Goal: Transaction & Acquisition: Book appointment/travel/reservation

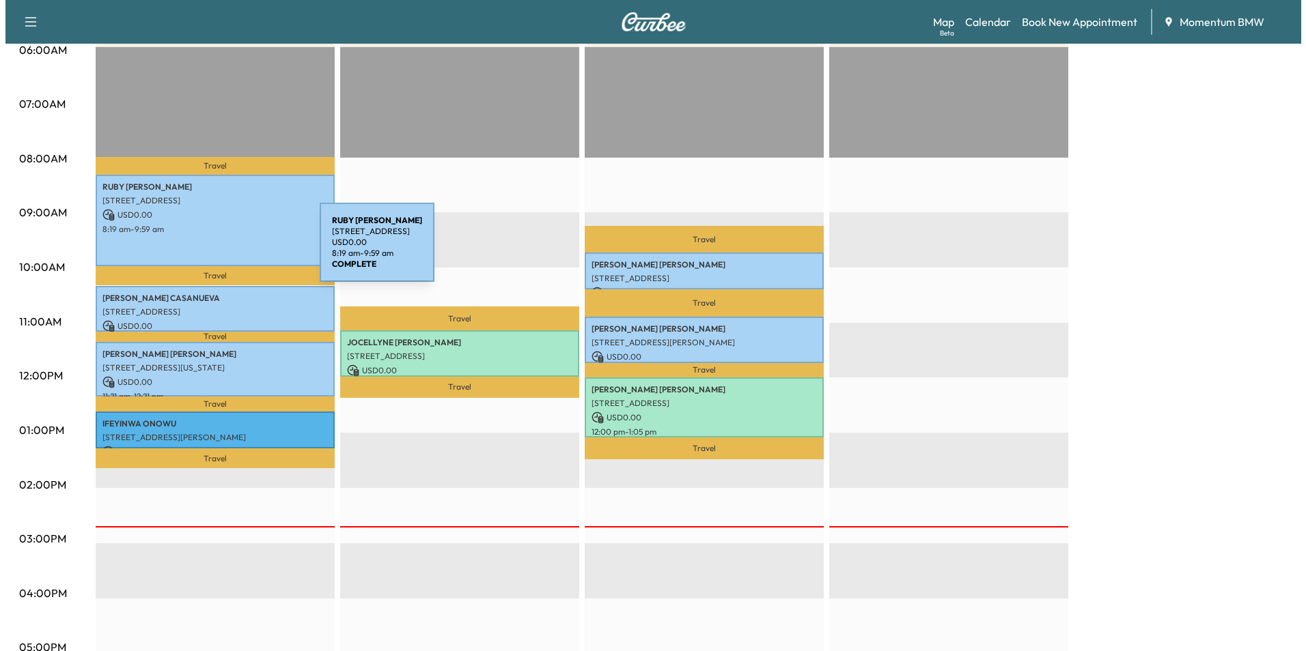
scroll to position [273, 0]
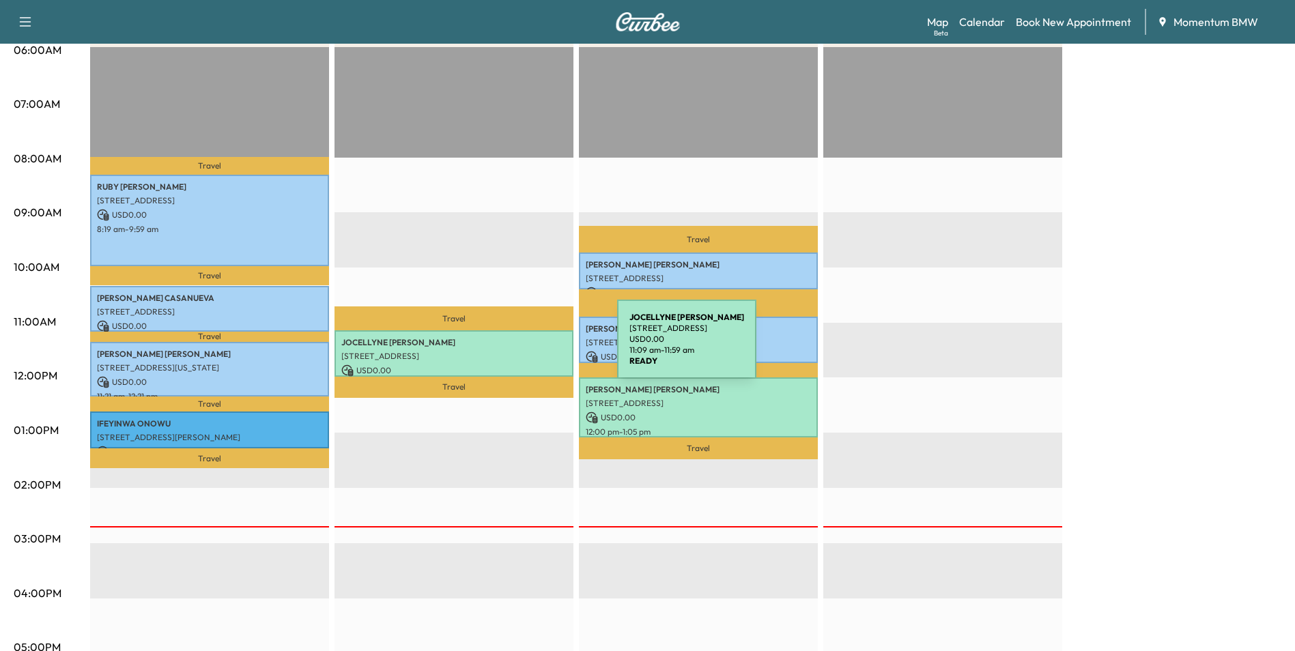
click at [515, 351] on p "[STREET_ADDRESS]" at bounding box center [453, 356] width 225 height 11
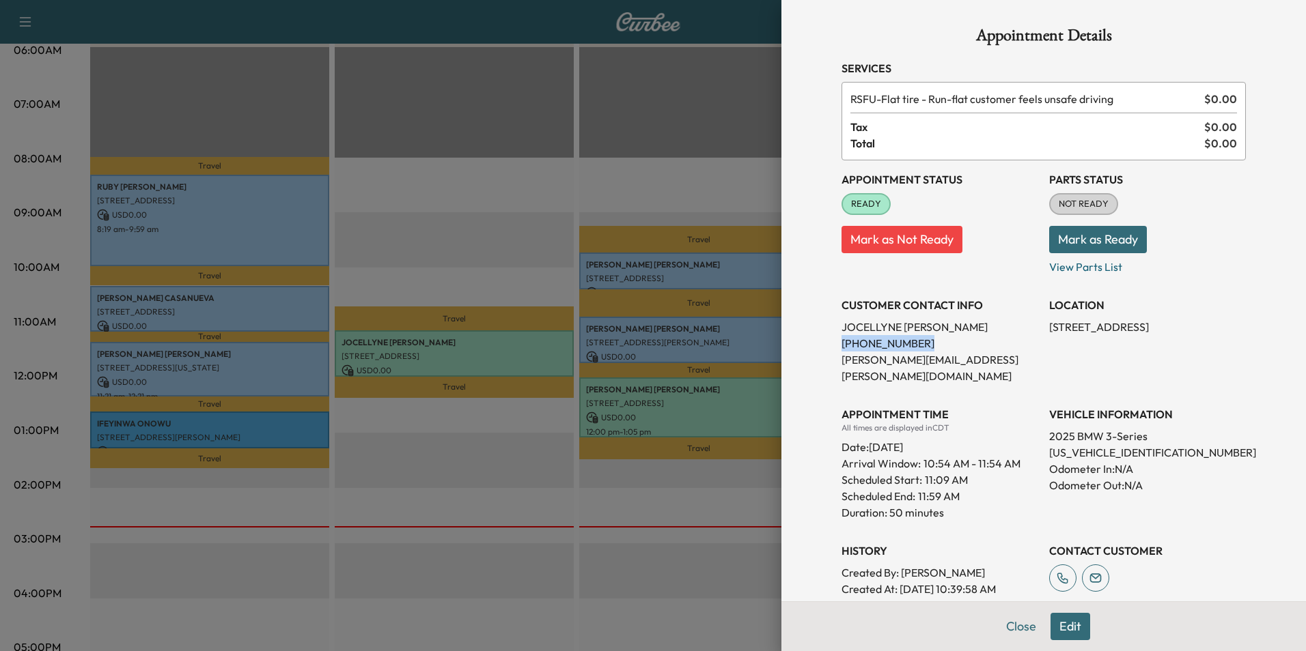
drag, startPoint x: 909, startPoint y: 343, endPoint x: 832, endPoint y: 347, distance: 77.9
click at [841, 347] on p "[PHONE_NUMBER]" at bounding box center [939, 343] width 197 height 16
drag, startPoint x: 832, startPoint y: 347, endPoint x: 871, endPoint y: 345, distance: 39.6
copy p "[PHONE_NUMBER]"
click at [1004, 620] on button "Close" at bounding box center [1021, 626] width 48 height 27
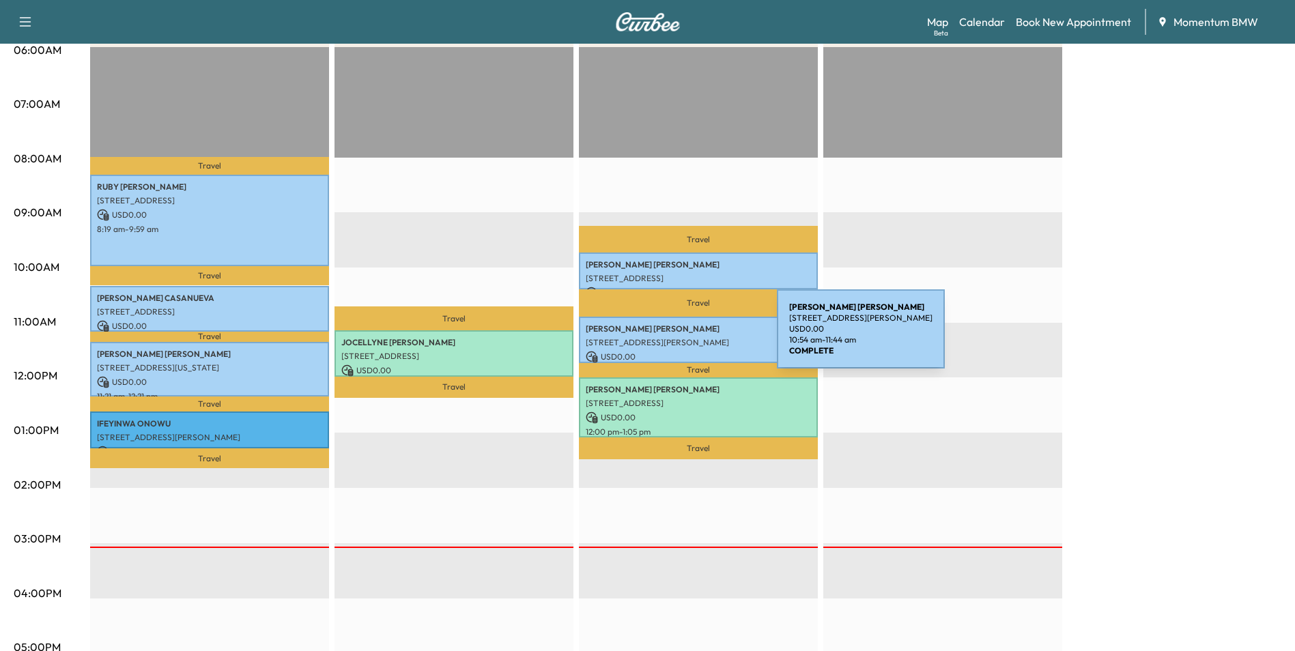
click at [675, 337] on p "[STREET_ADDRESS][PERSON_NAME]" at bounding box center [698, 342] width 225 height 11
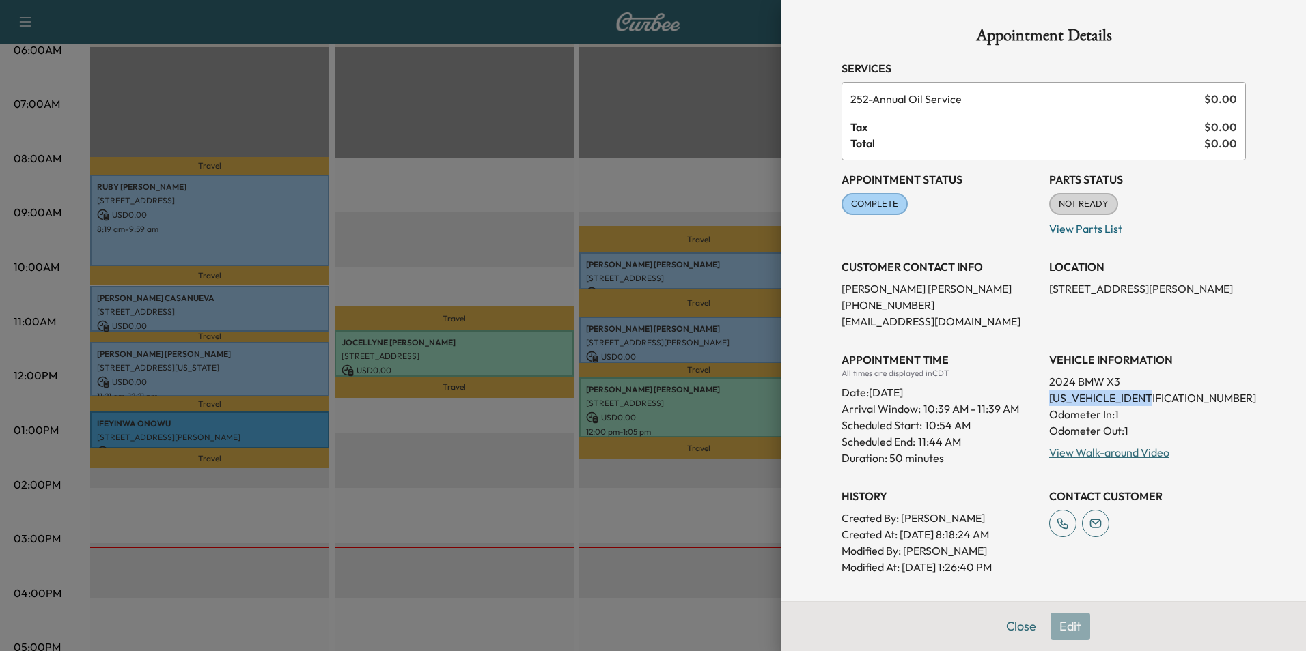
drag, startPoint x: 1149, startPoint y: 399, endPoint x: 1040, endPoint y: 402, distance: 109.3
click at [1049, 402] on p "[US_VEHICLE_IDENTIFICATION_NUMBER]" at bounding box center [1147, 398] width 197 height 16
drag, startPoint x: 1040, startPoint y: 402, endPoint x: 1104, endPoint y: 400, distance: 64.2
copy p "[US_VEHICLE_IDENTIFICATION_NUMBER]"
click at [1004, 627] on button "Close" at bounding box center [1021, 626] width 48 height 27
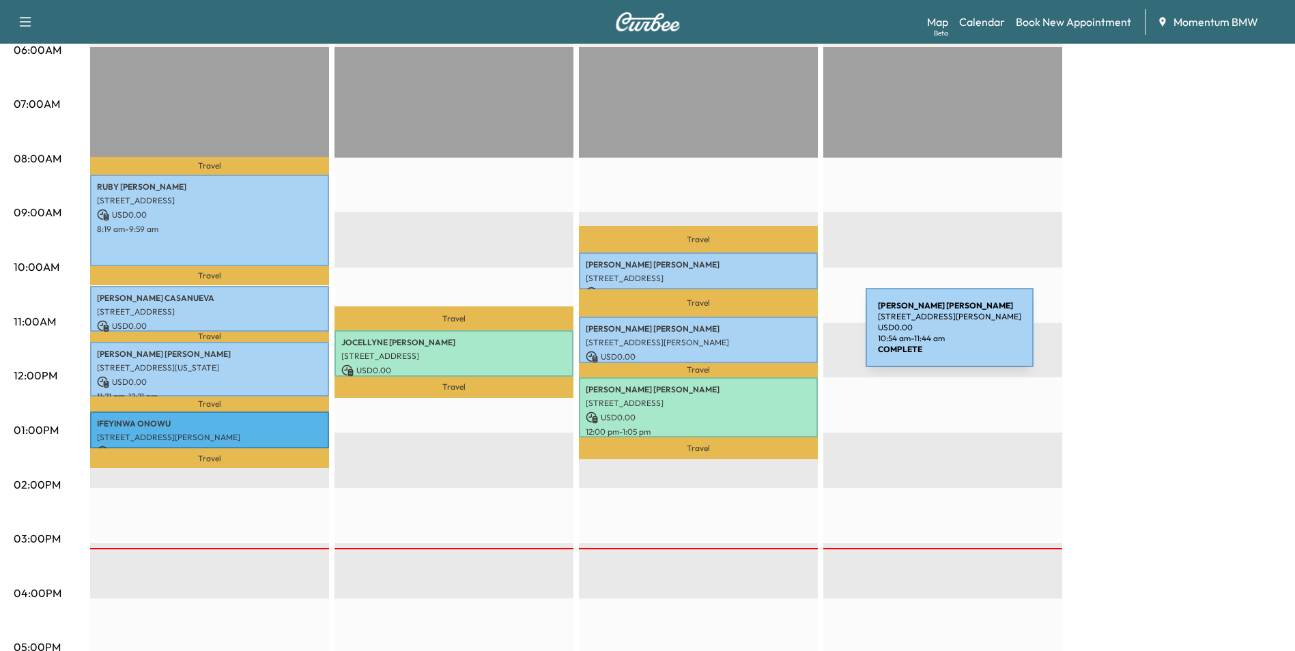
click at [763, 337] on p "[STREET_ADDRESS][PERSON_NAME]" at bounding box center [698, 342] width 225 height 11
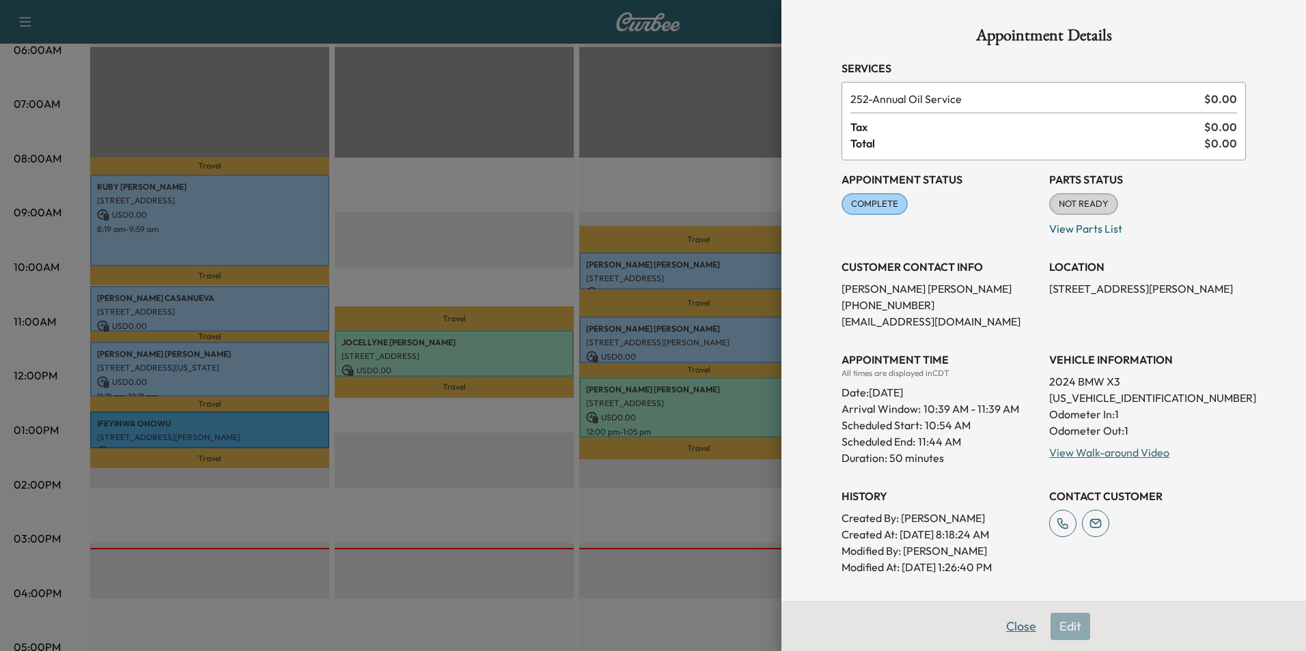
click at [1024, 632] on button "Close" at bounding box center [1021, 626] width 48 height 27
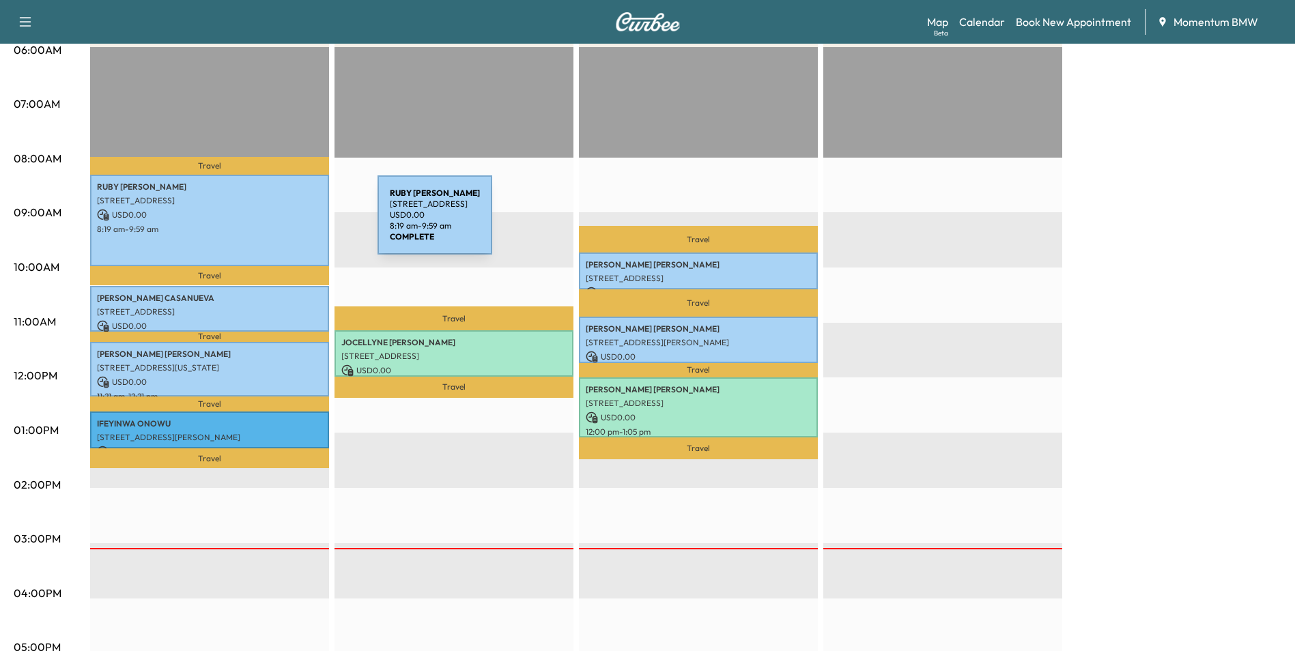
click at [275, 224] on p "8:19 am - 9:59 am" at bounding box center [209, 229] width 225 height 11
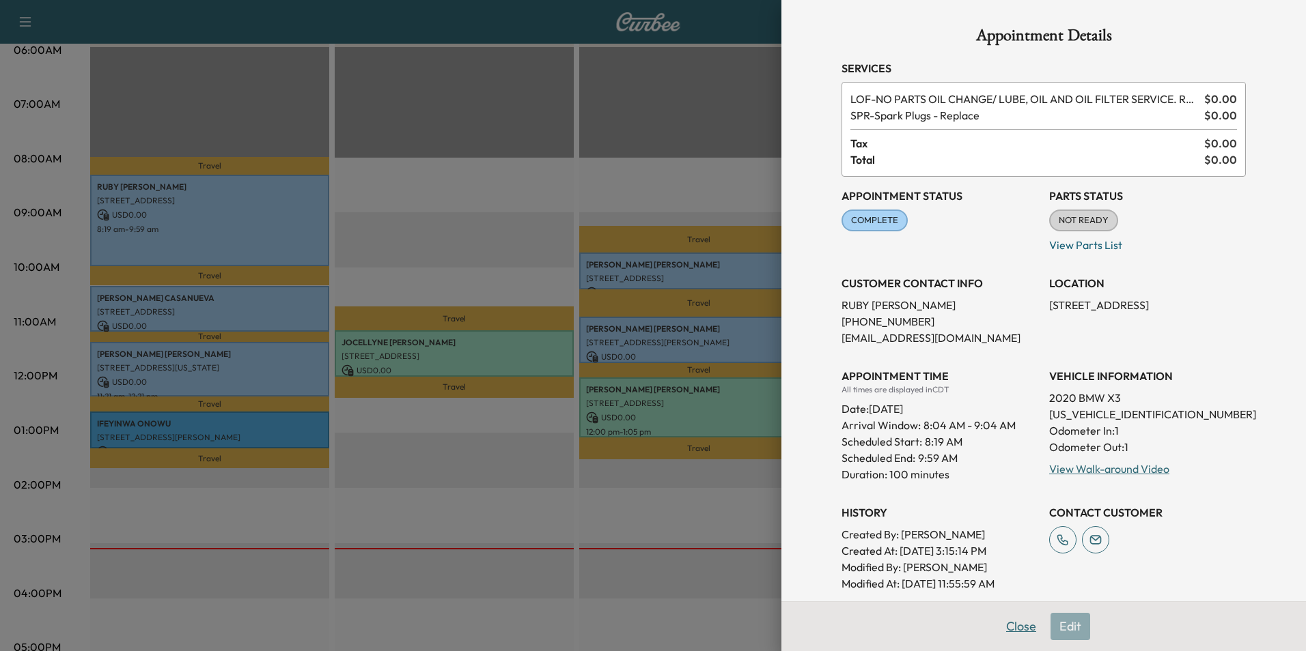
click at [1003, 630] on button "Close" at bounding box center [1021, 626] width 48 height 27
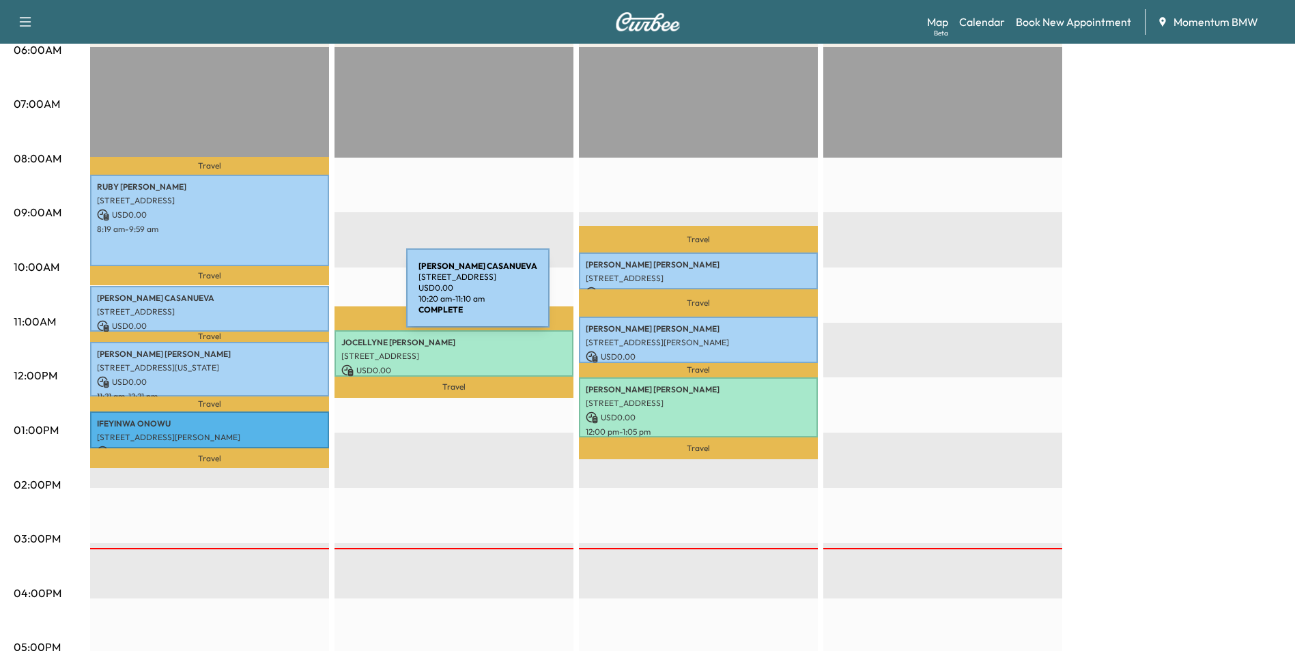
click at [304, 296] on p "[PERSON_NAME]" at bounding box center [209, 298] width 225 height 11
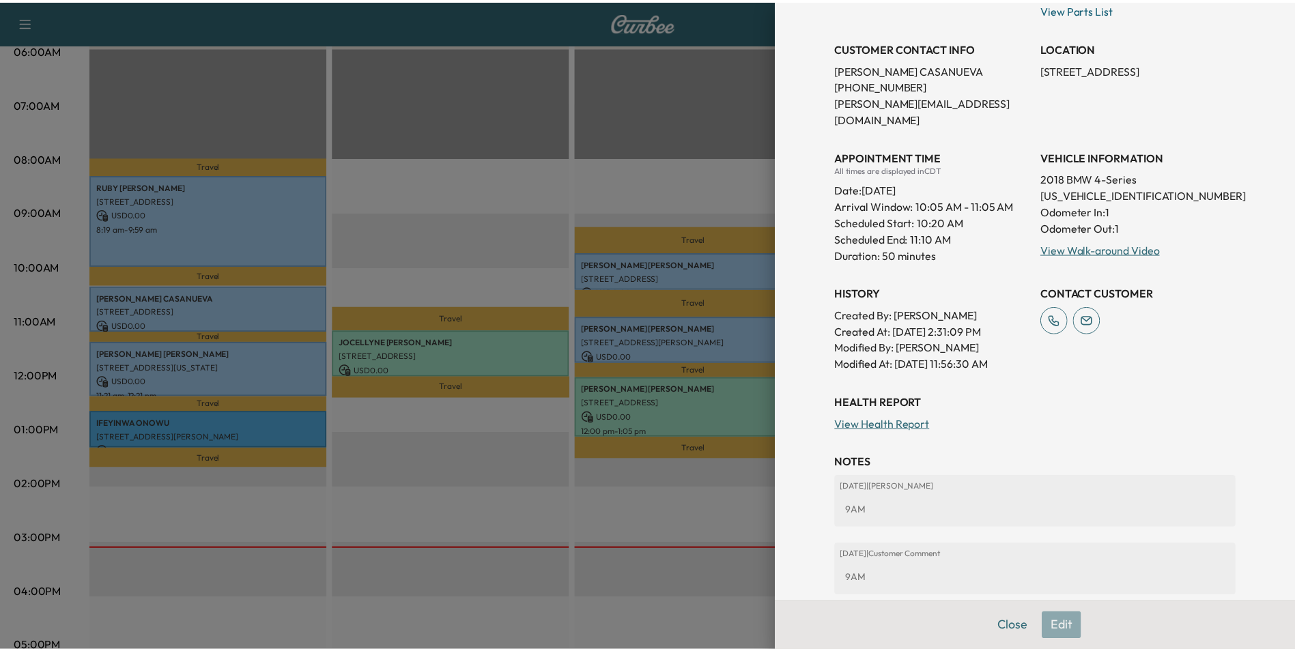
scroll to position [291, 0]
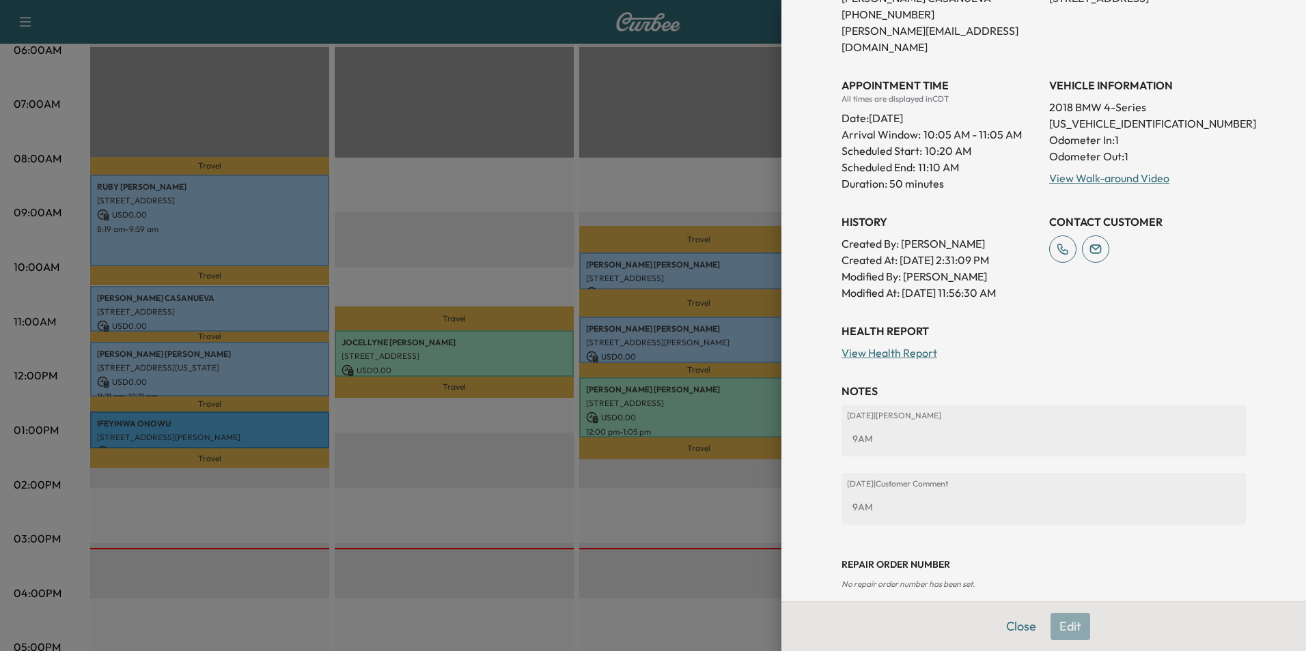
click at [1008, 625] on button "Close" at bounding box center [1021, 626] width 48 height 27
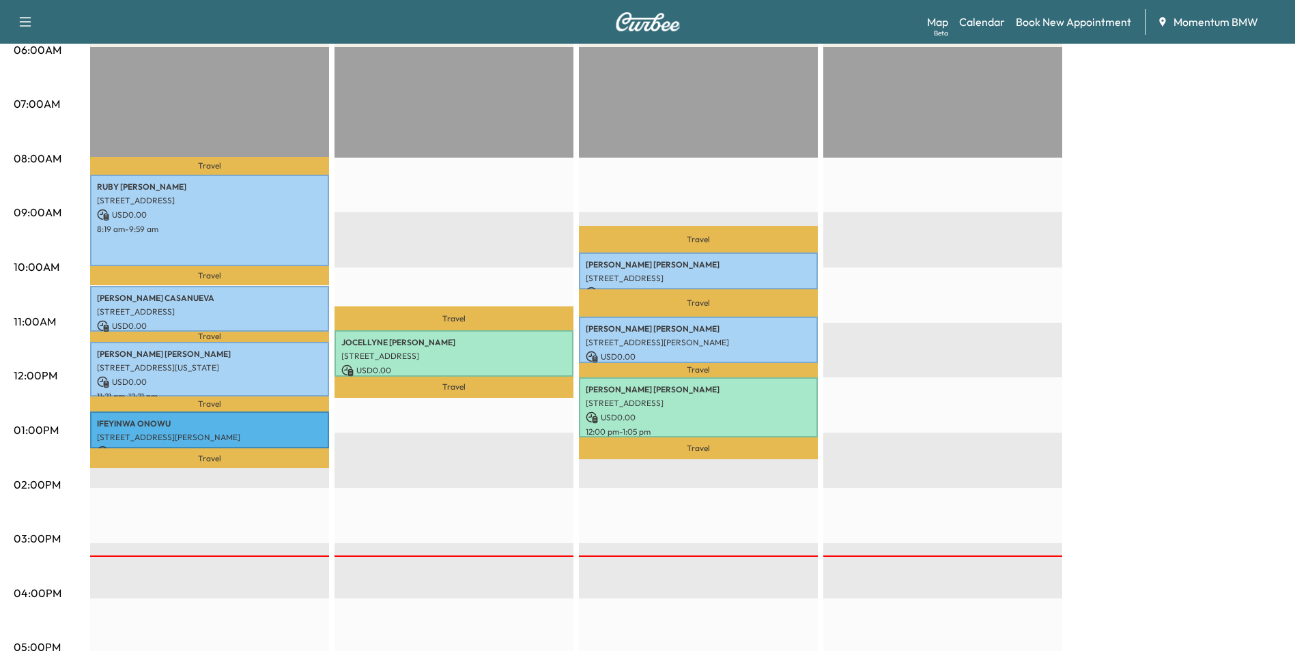
scroll to position [0, 0]
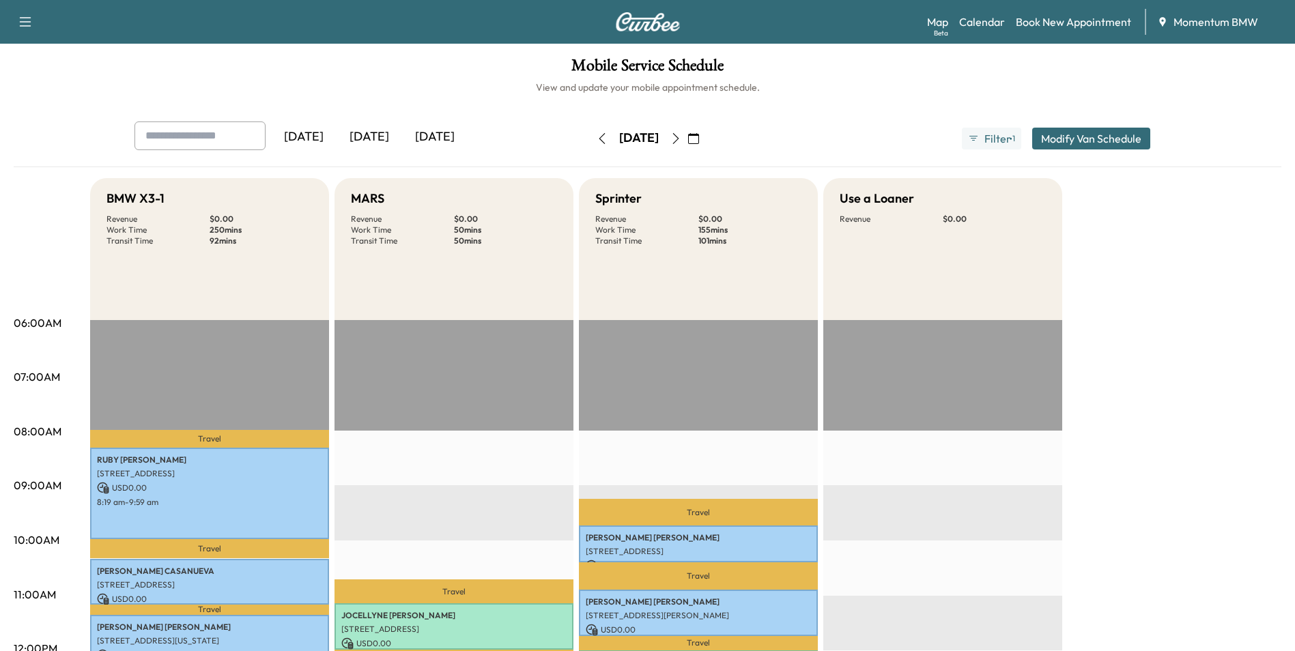
click at [699, 139] on icon "button" at bounding box center [693, 138] width 11 height 11
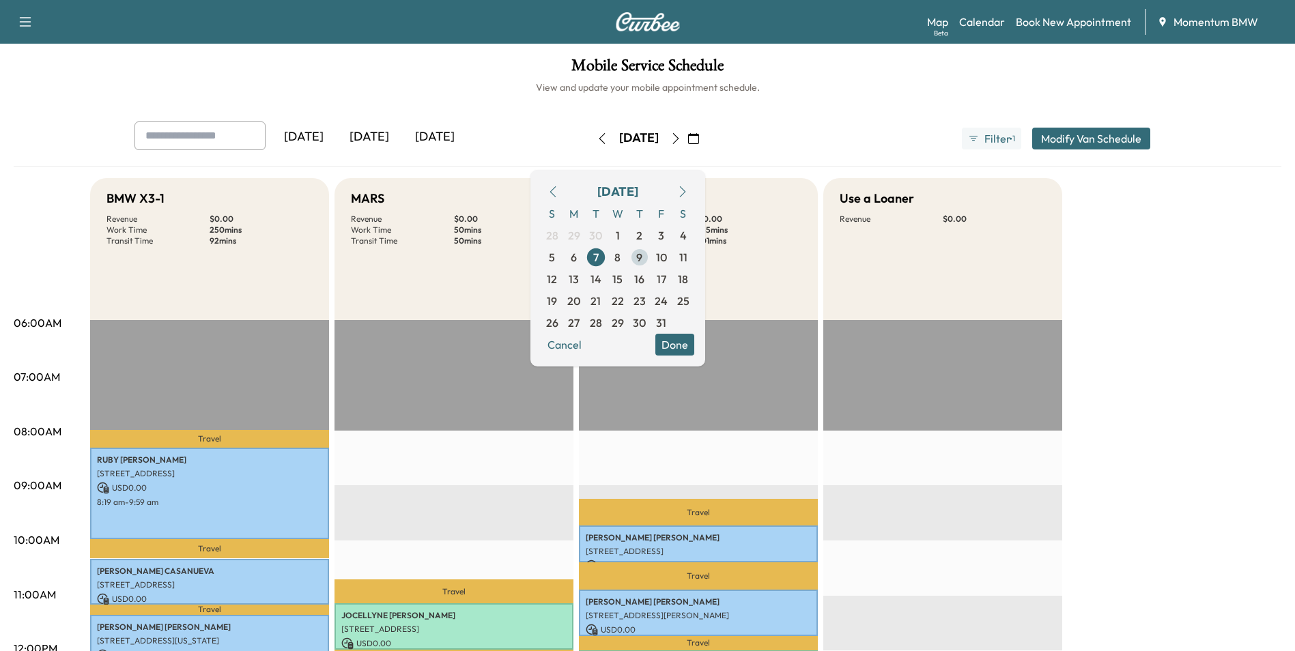
click at [643, 258] on span "9" at bounding box center [639, 257] width 6 height 16
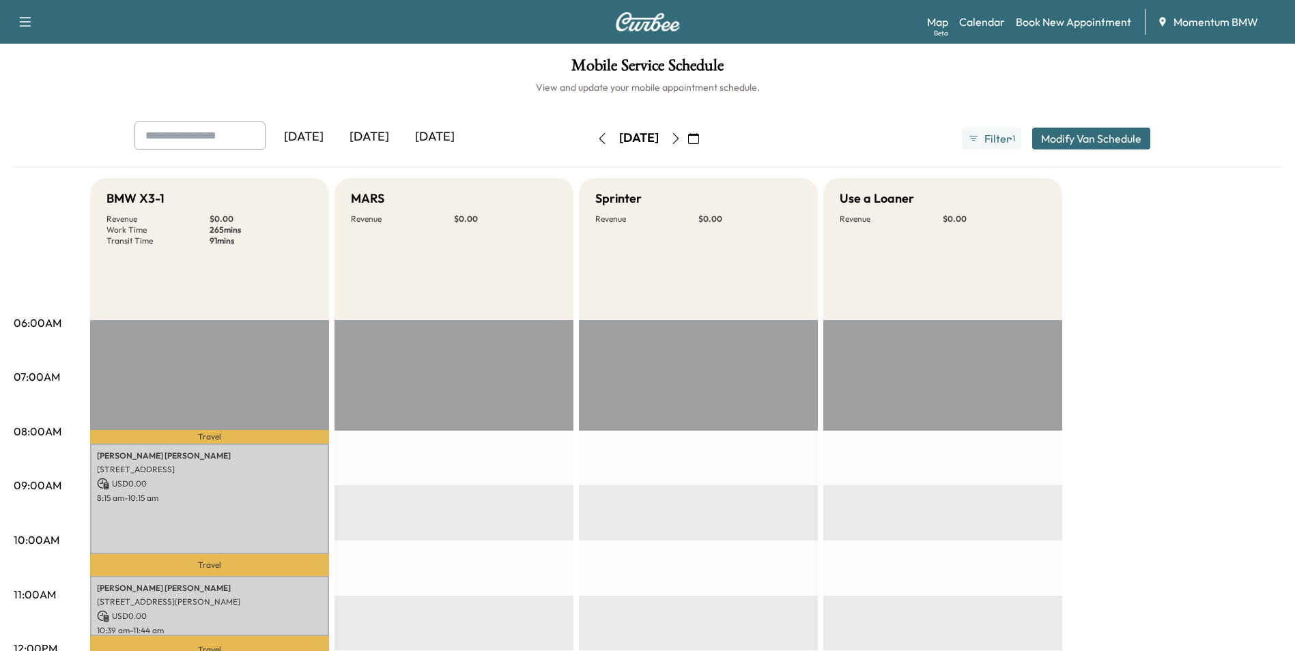
click at [699, 135] on icon "button" at bounding box center [693, 138] width 11 height 11
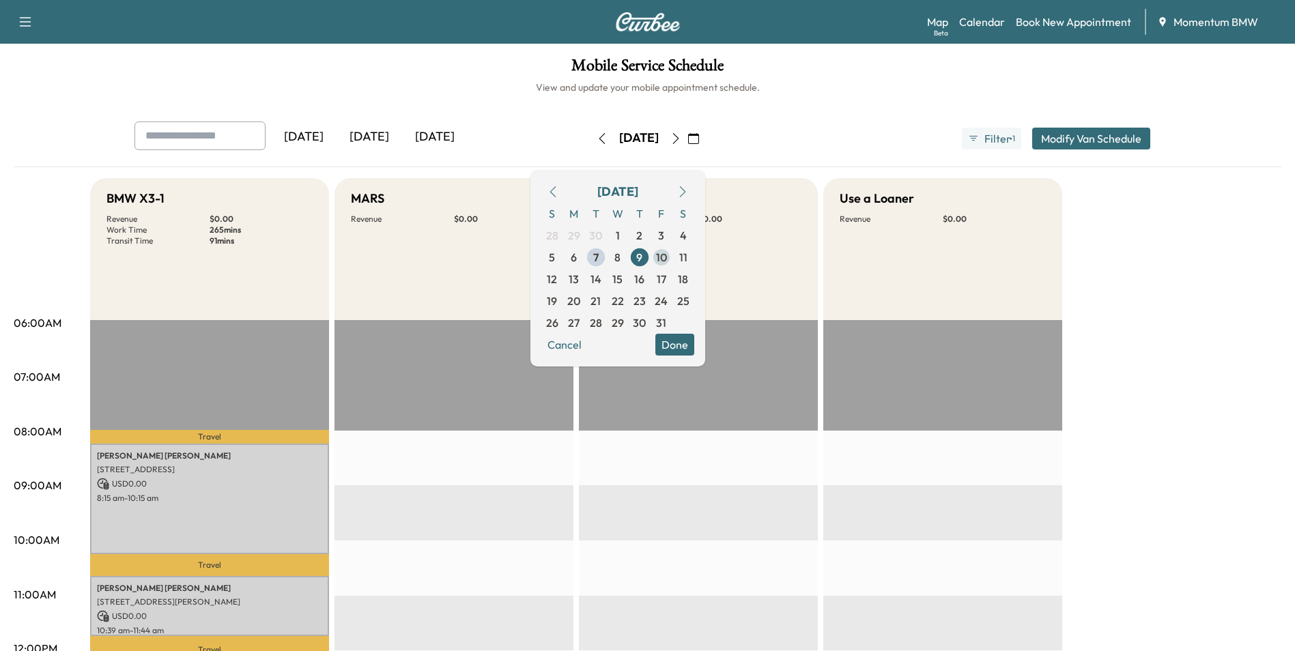
click at [667, 259] on span "10" at bounding box center [661, 257] width 11 height 16
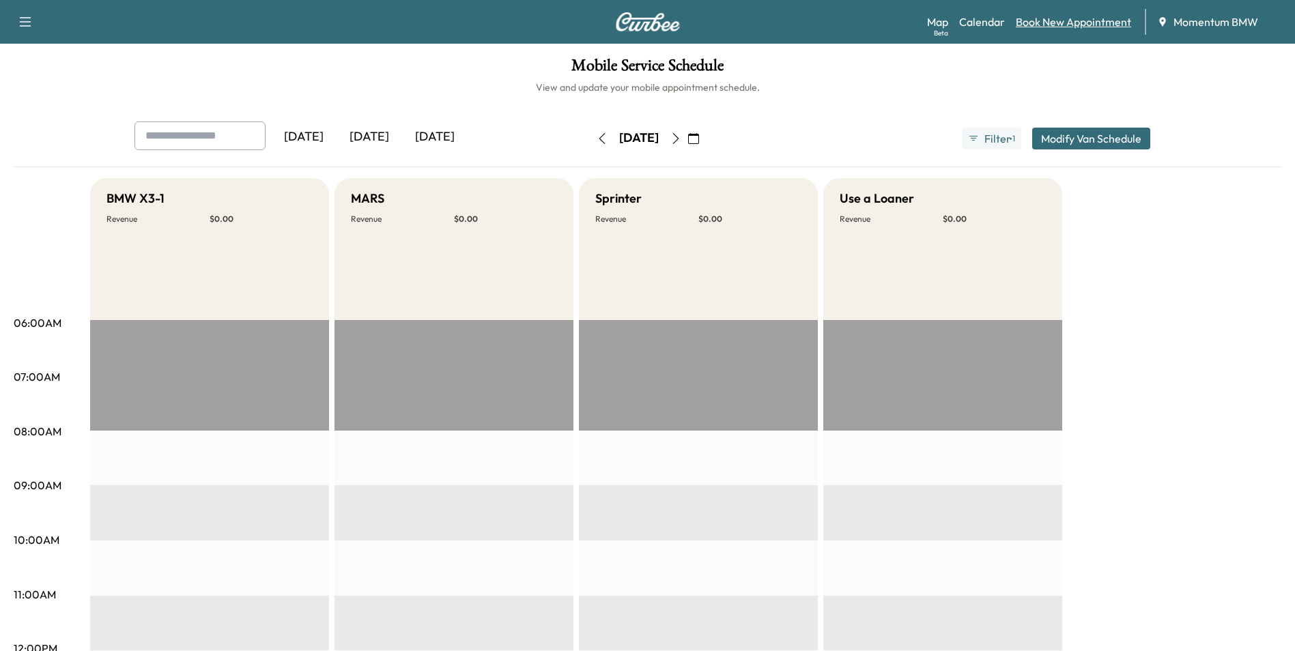
click at [1095, 18] on link "Book New Appointment" at bounding box center [1073, 22] width 115 height 16
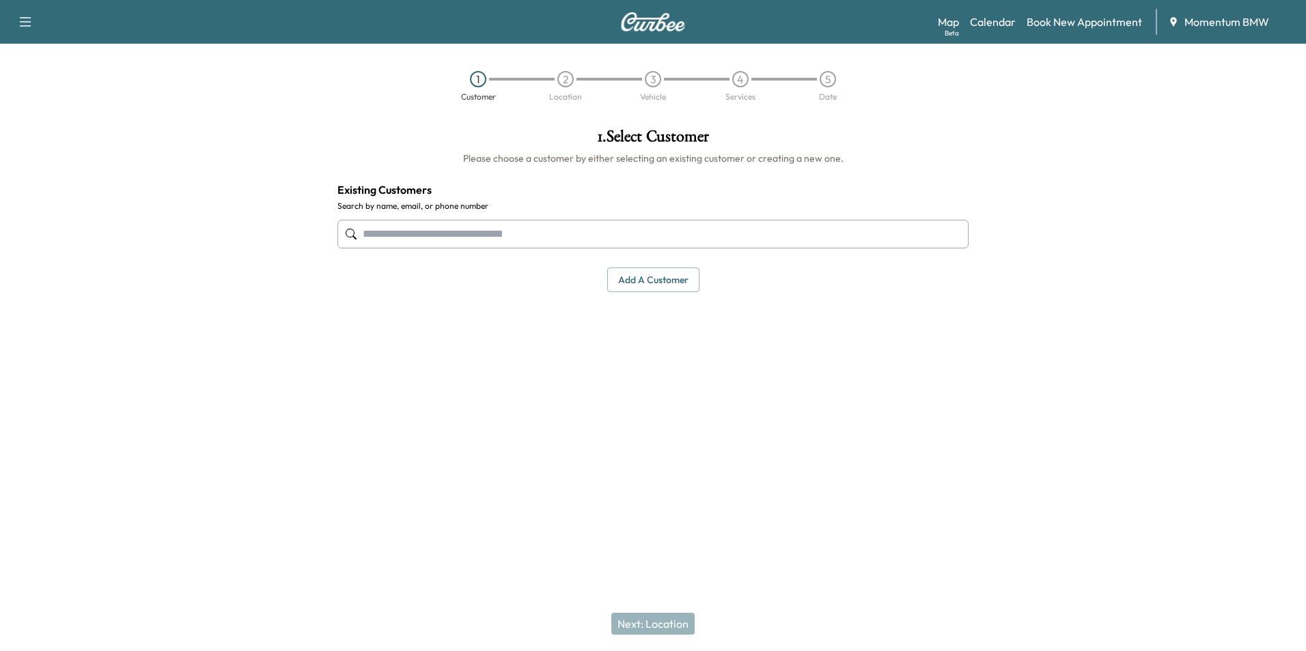
click at [571, 245] on input "text" at bounding box center [652, 234] width 631 height 29
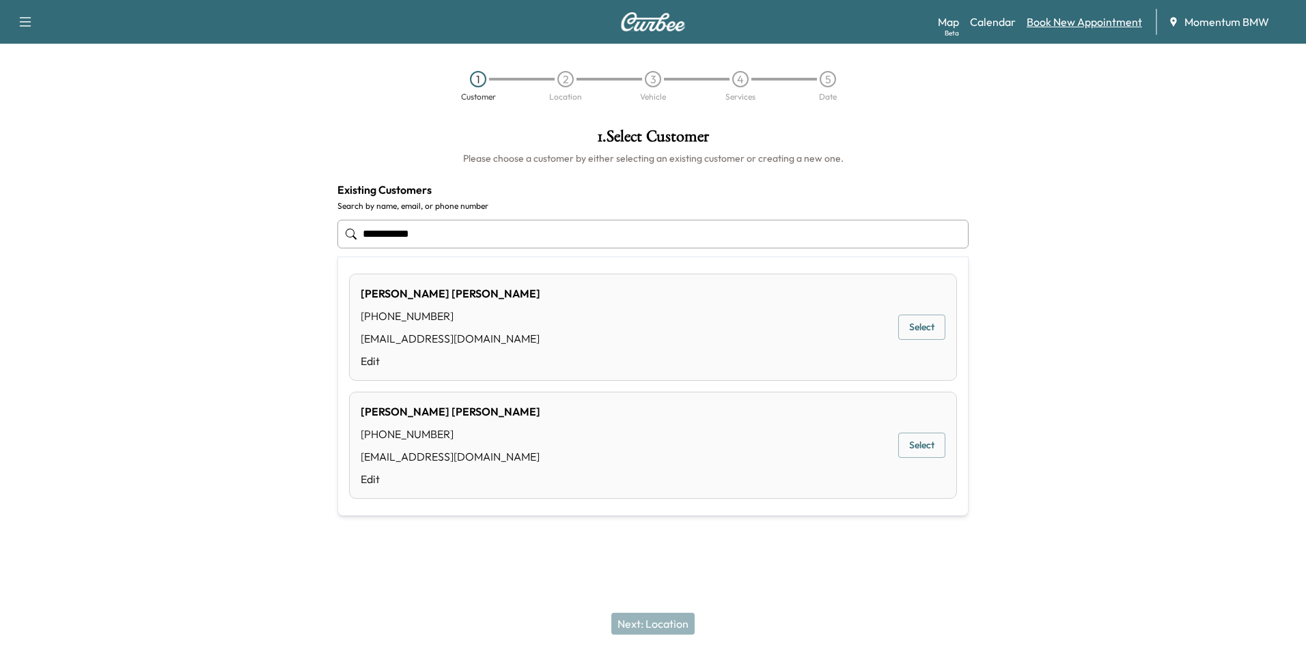
type input "**********"
click at [1075, 25] on link "Book New Appointment" at bounding box center [1083, 22] width 115 height 16
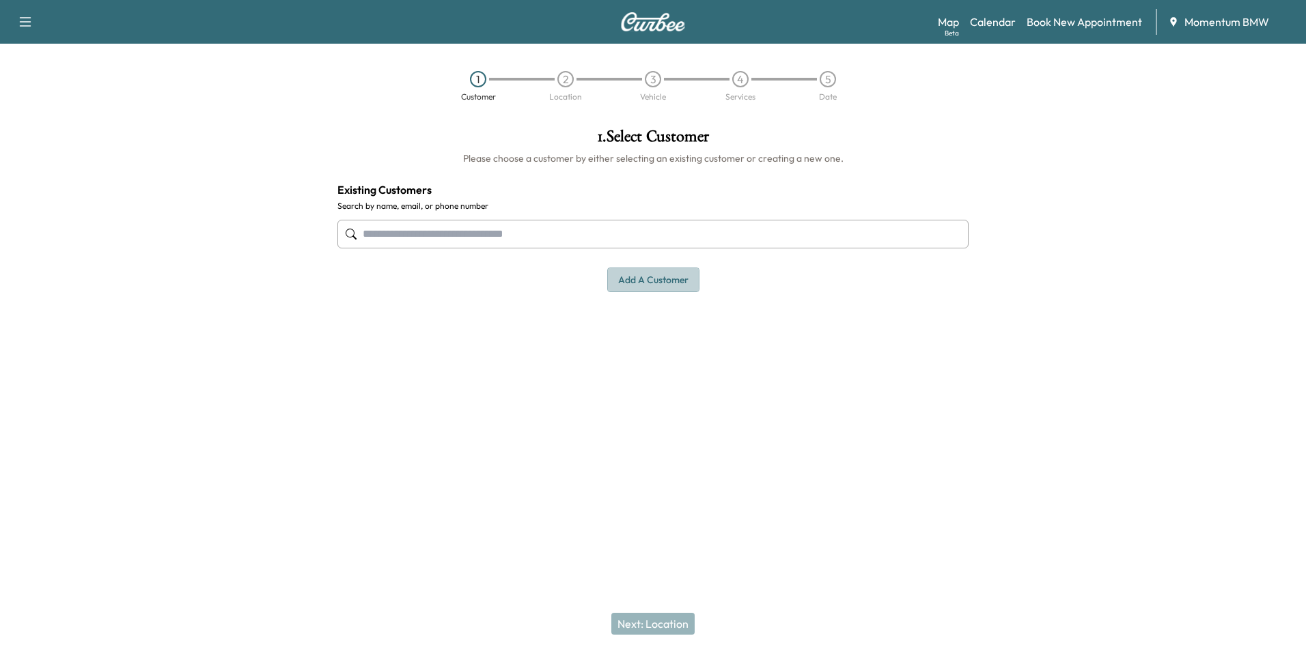
click at [681, 277] on button "Add a customer" at bounding box center [653, 280] width 92 height 25
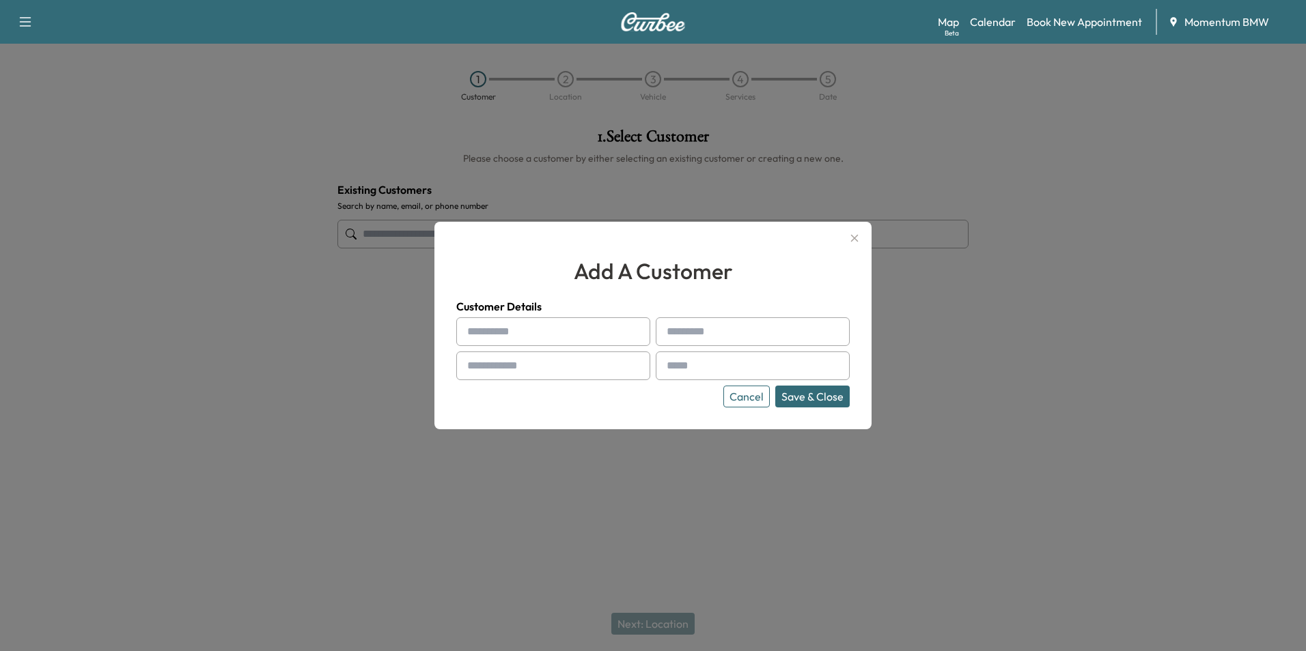
click at [553, 347] on div "Cancel Save & Close" at bounding box center [652, 363] width 393 height 90
click at [559, 335] on input "text" at bounding box center [553, 332] width 194 height 29
type input "*******"
type input "***"
type input "**********"
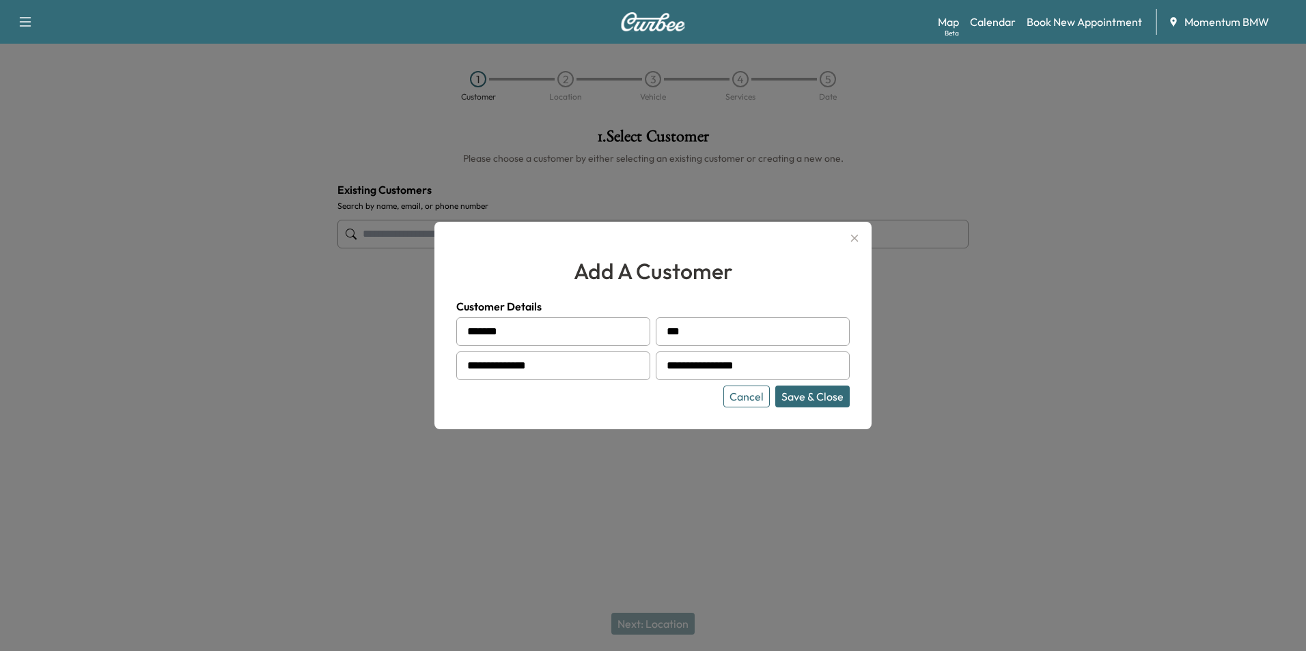
type input "**********"
click at [813, 400] on button "Save & Close" at bounding box center [812, 397] width 74 height 22
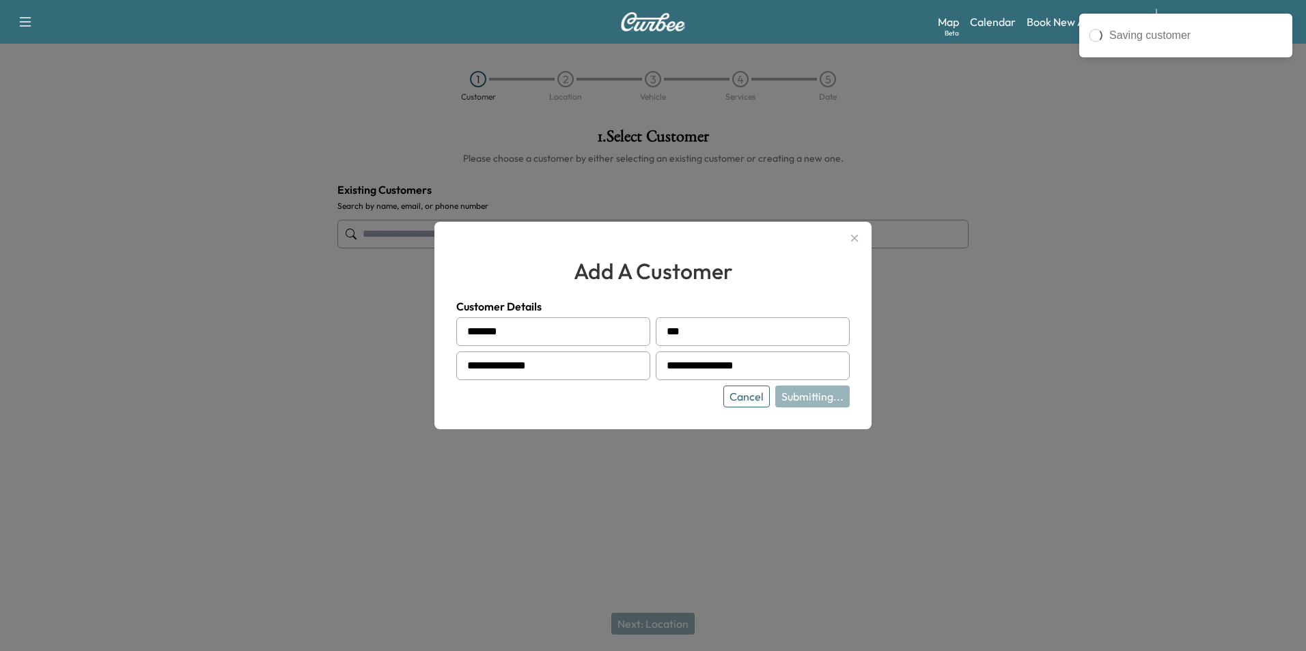
type input "**********"
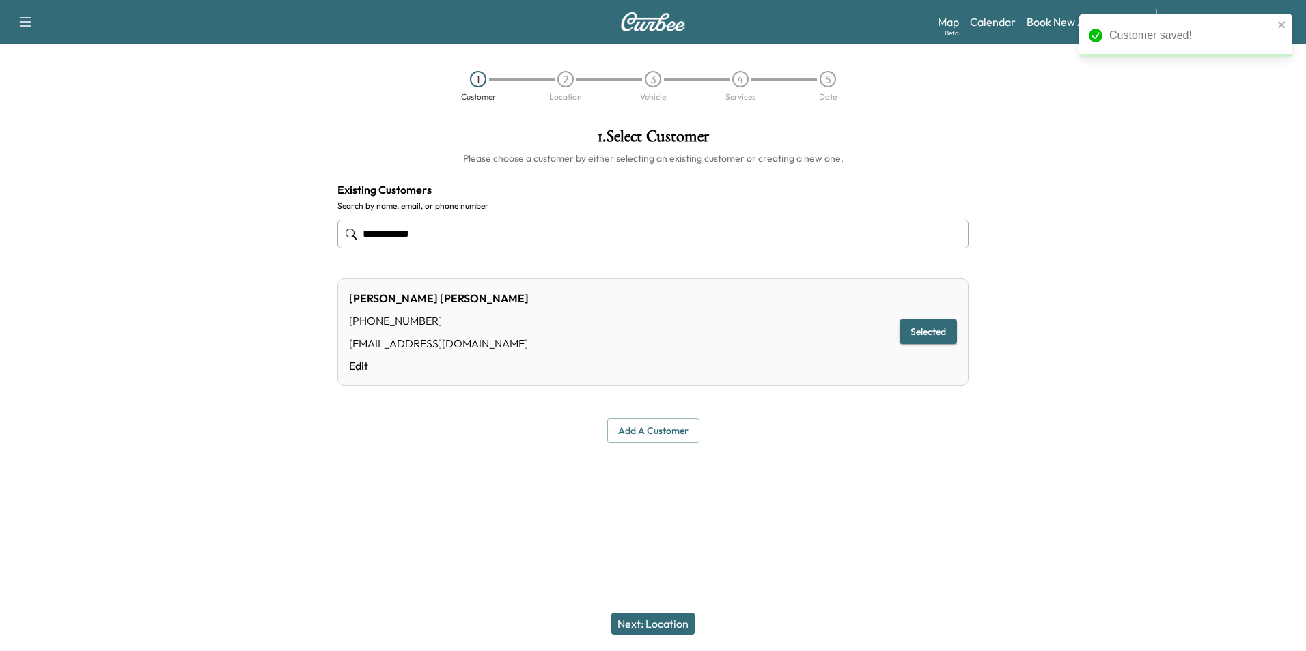
click at [677, 626] on button "Next: Location" at bounding box center [652, 624] width 83 height 22
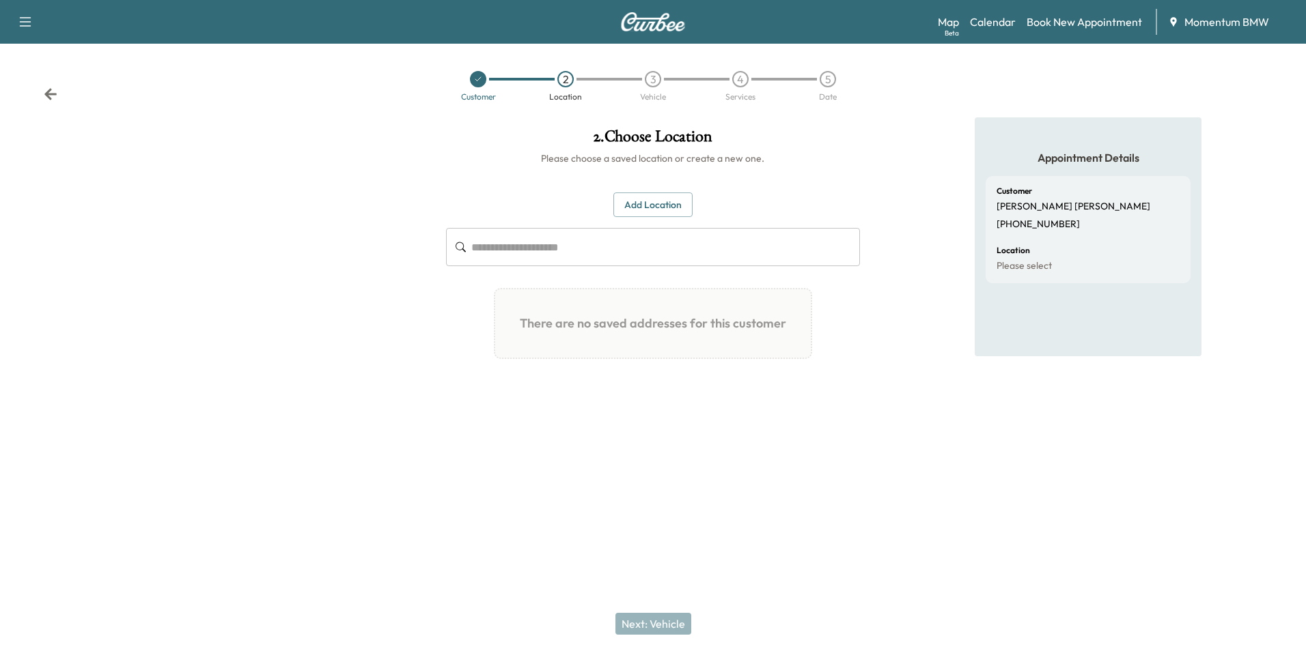
click at [671, 208] on button "Add Location" at bounding box center [652, 205] width 79 height 25
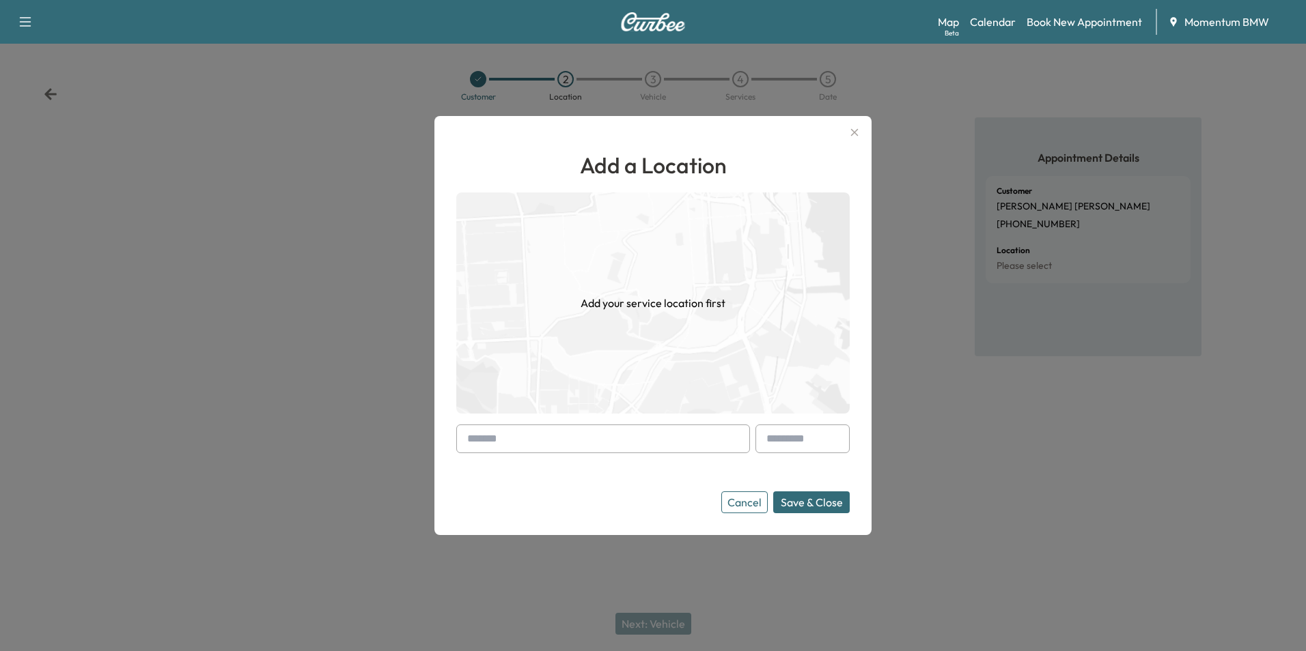
click at [646, 448] on input "text" at bounding box center [603, 439] width 294 height 29
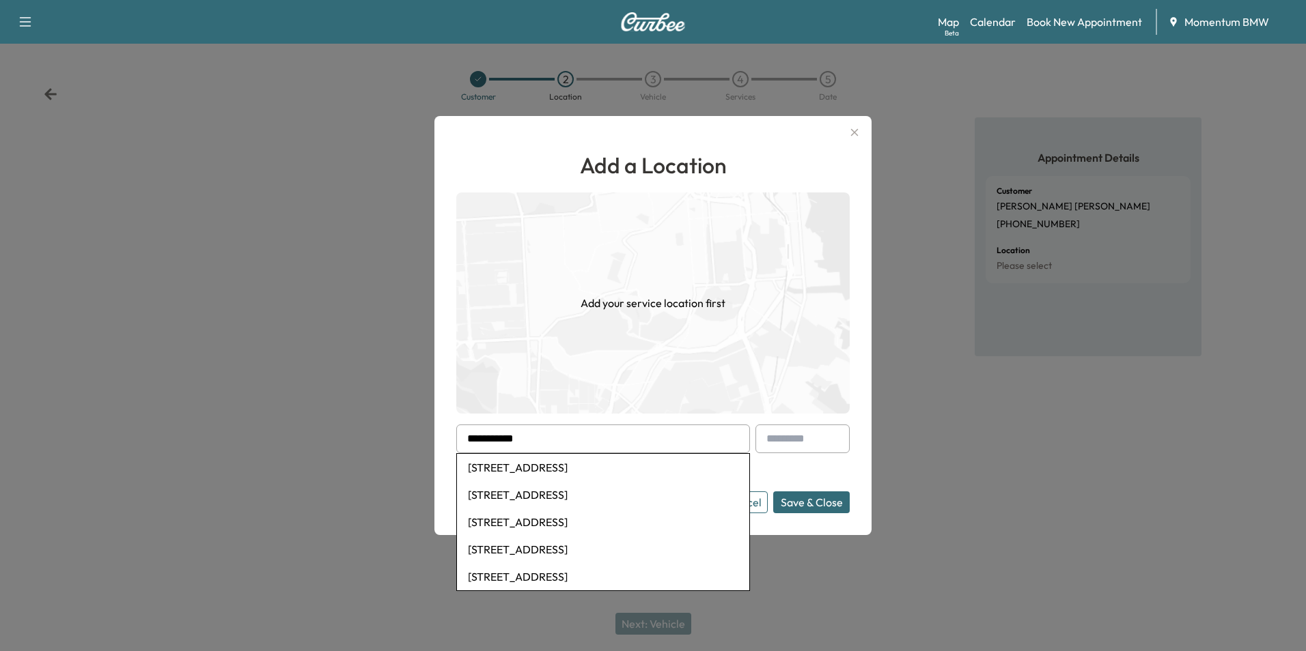
click at [606, 468] on li "[STREET_ADDRESS]" at bounding box center [603, 467] width 292 height 27
type input "**********"
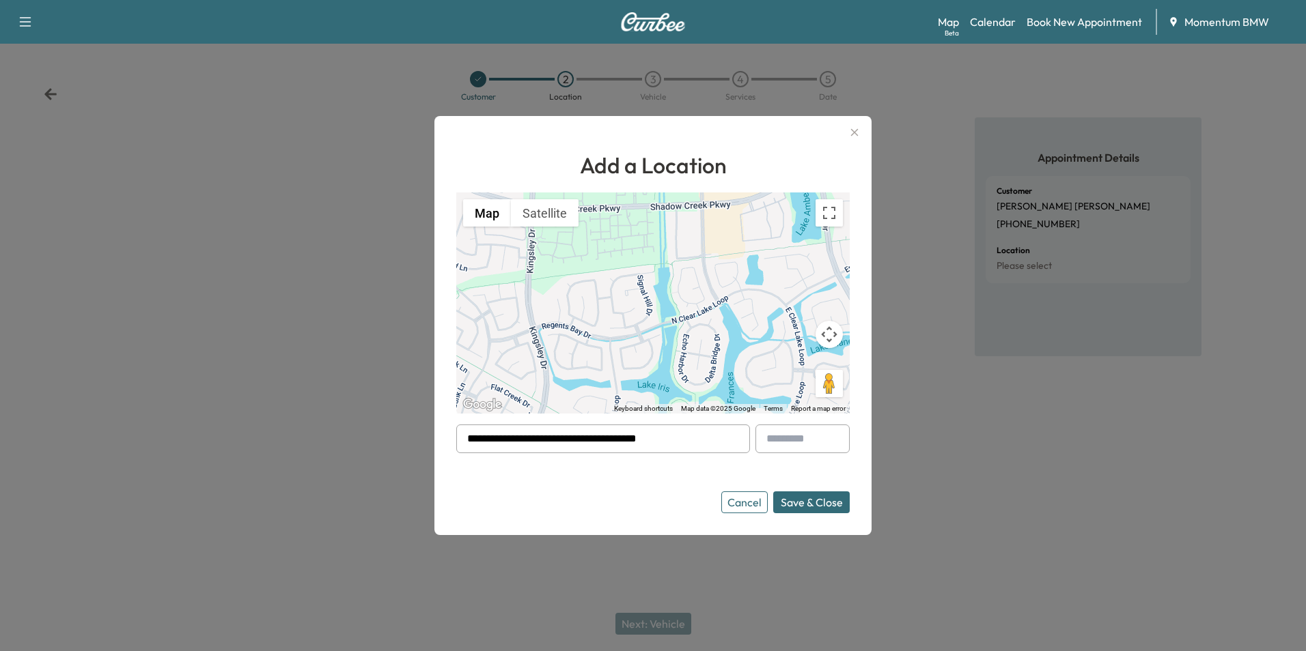
click at [817, 501] on button "Save & Close" at bounding box center [811, 503] width 76 height 22
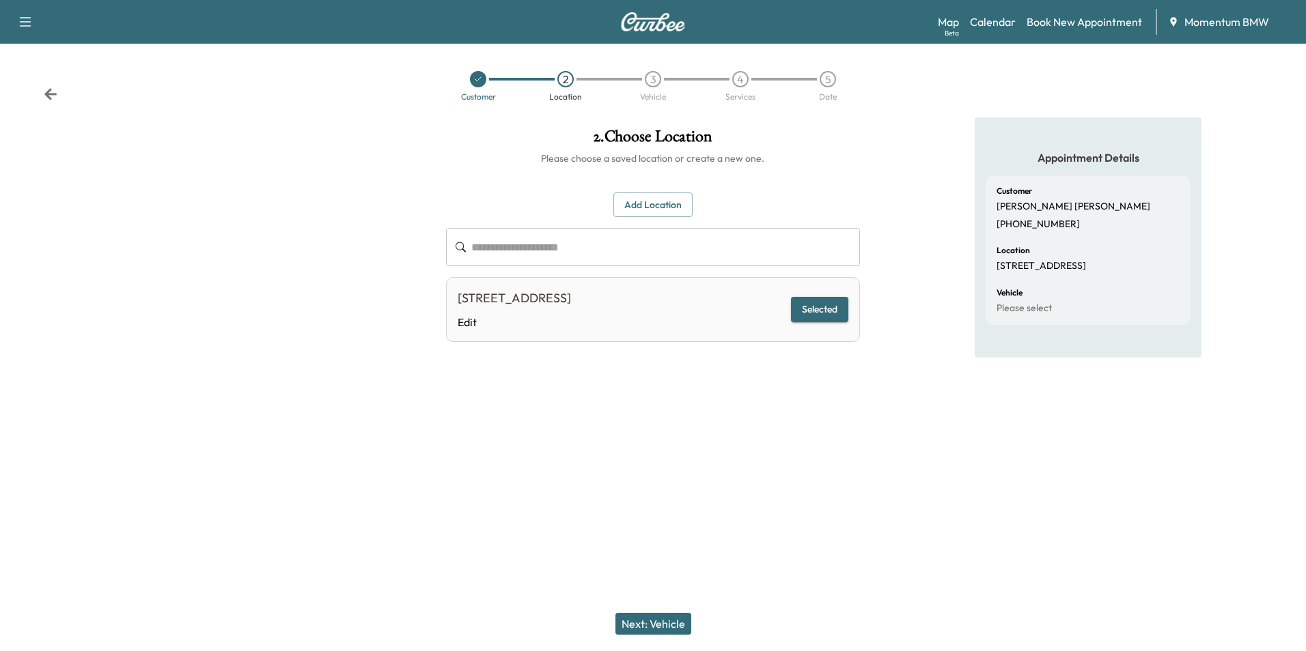
click at [663, 628] on button "Next: Vehicle" at bounding box center [653, 624] width 76 height 22
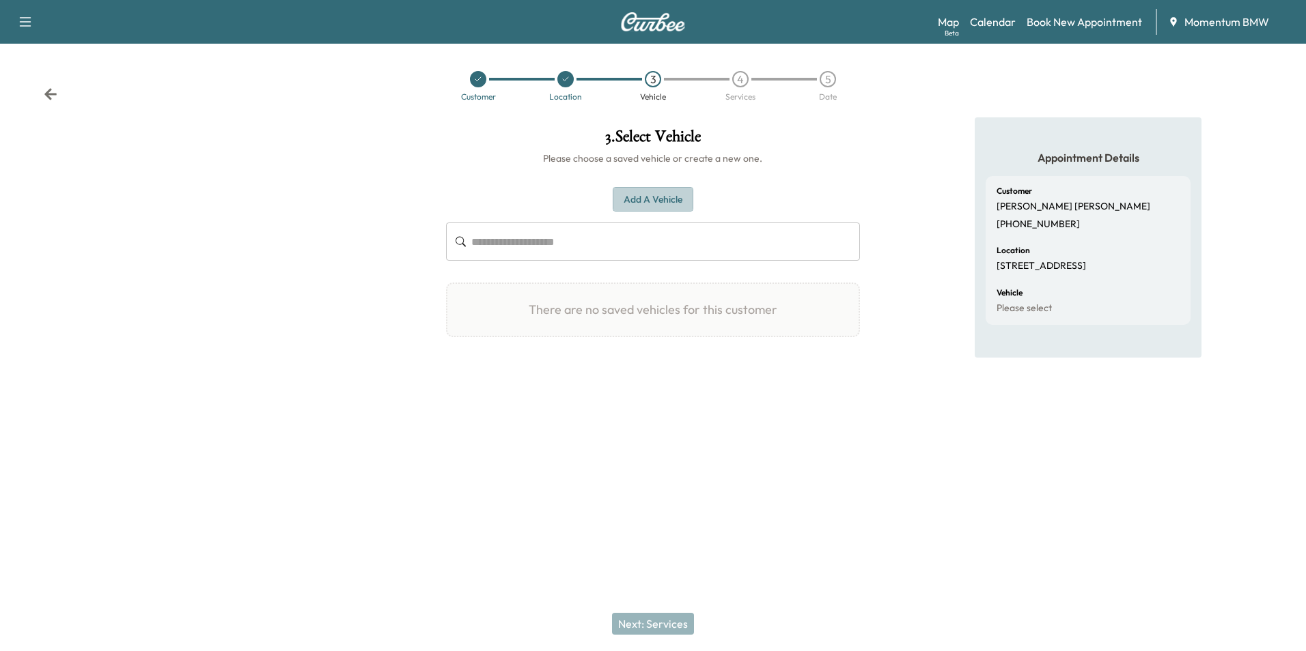
click at [658, 199] on button "Add a Vehicle" at bounding box center [652, 199] width 81 height 25
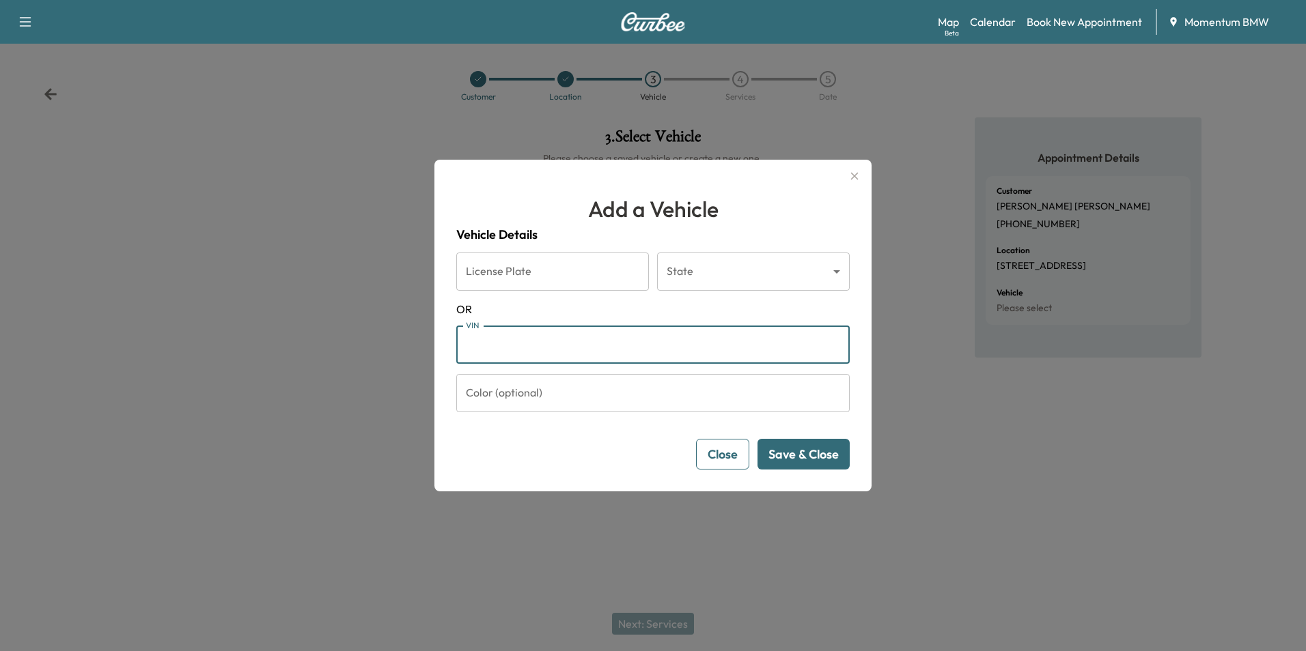
paste input "**********"
type input "**********"
click at [825, 461] on button "Save & Close" at bounding box center [803, 454] width 92 height 31
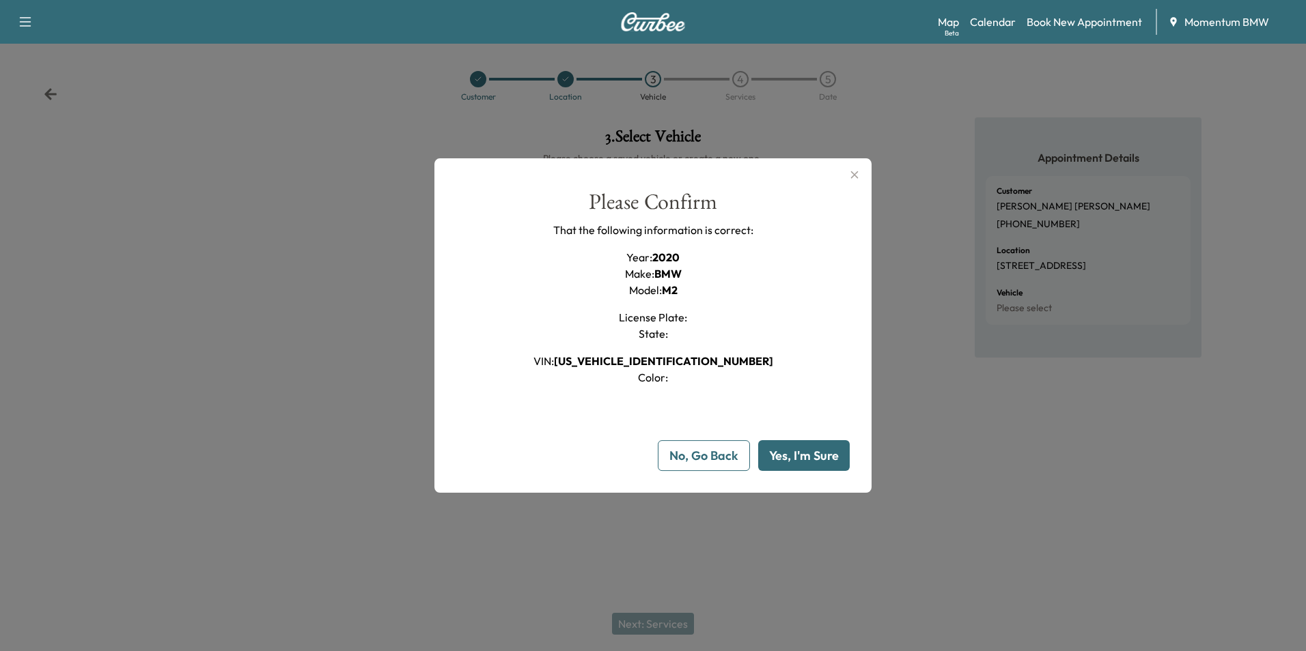
click at [813, 462] on button "Yes, I'm Sure" at bounding box center [803, 455] width 91 height 31
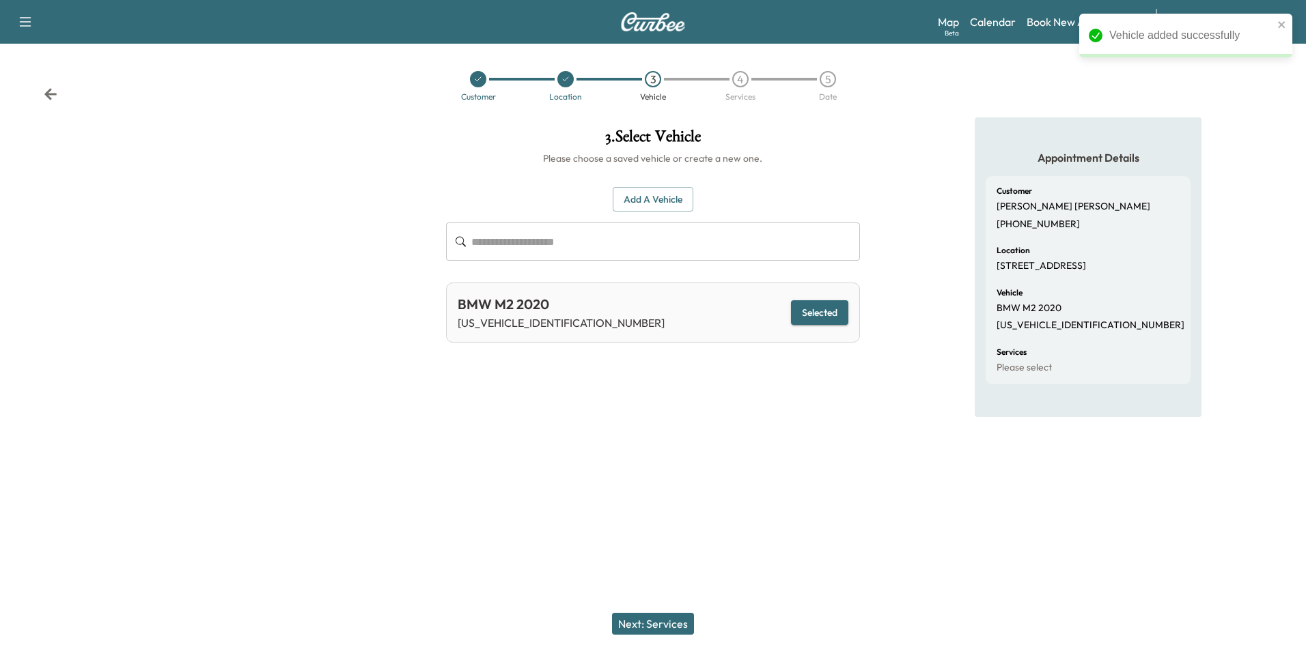
click at [664, 627] on button "Next: Services" at bounding box center [653, 624] width 82 height 22
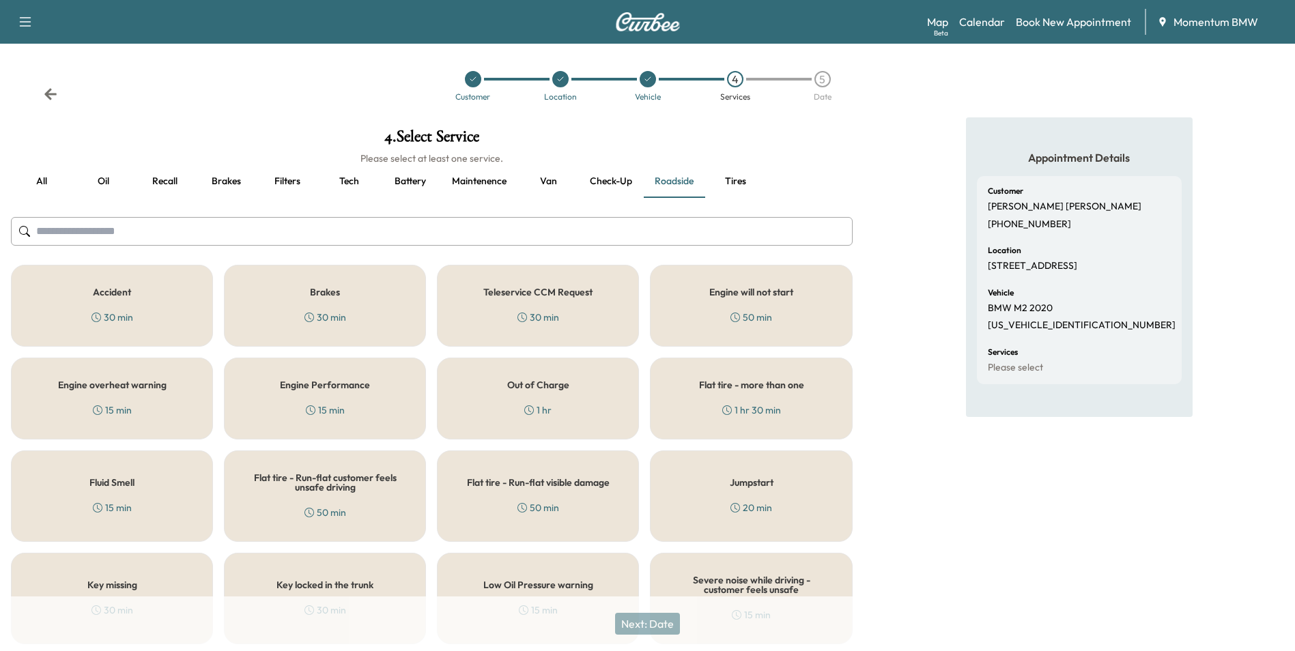
click at [102, 186] on button "Oil" at bounding box center [102, 181] width 61 height 33
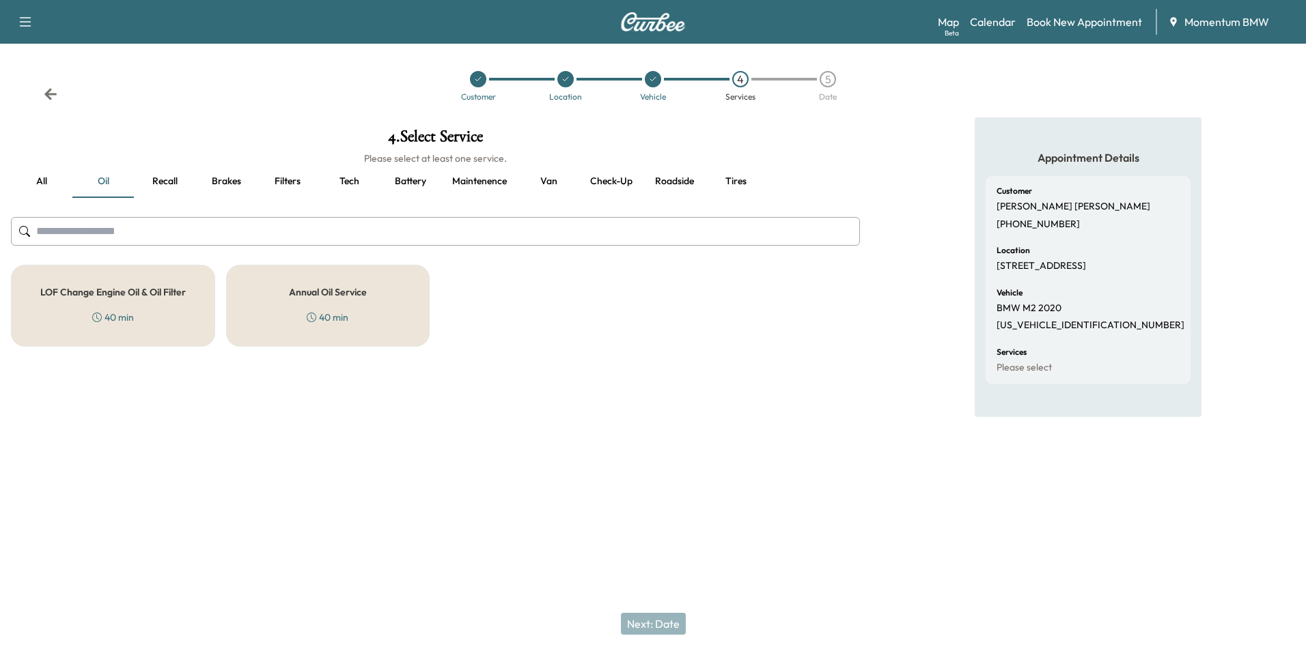
click at [128, 293] on h5 "LOF Change Engine Oil & Oil Filter" at bounding box center [112, 292] width 145 height 10
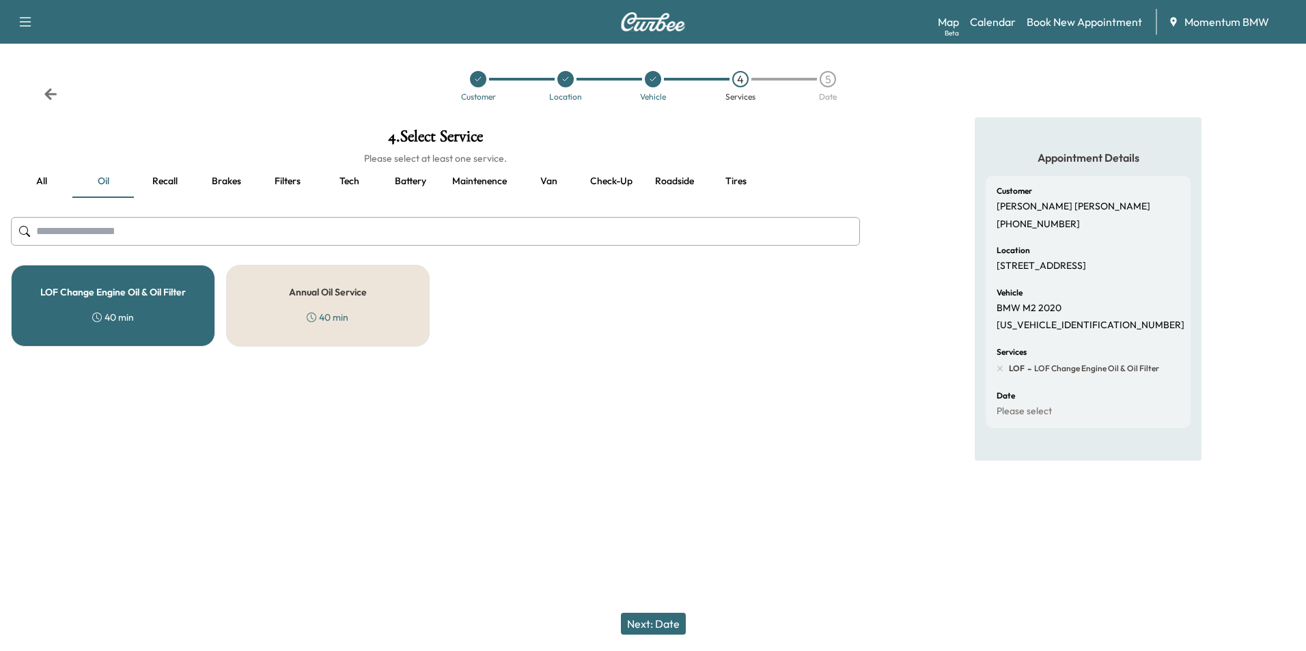
click at [655, 625] on button "Next: Date" at bounding box center [653, 624] width 65 height 22
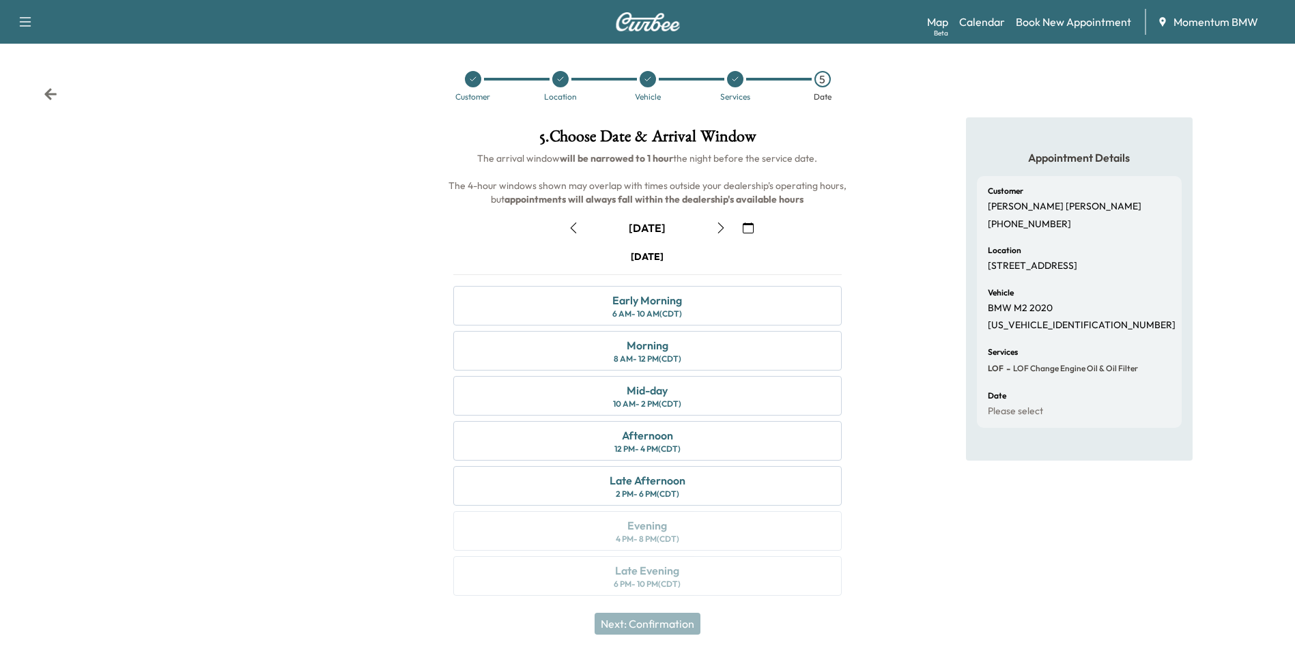
click at [748, 230] on icon "button" at bounding box center [748, 228] width 11 height 11
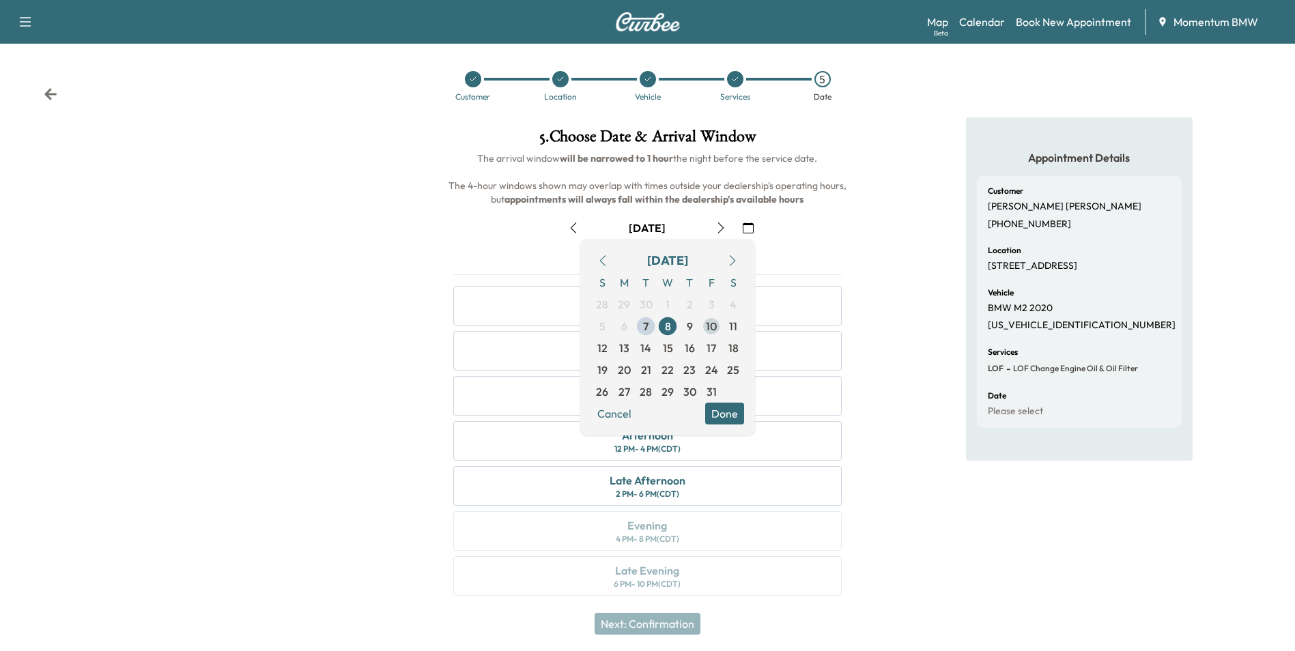
click at [710, 333] on span "10" at bounding box center [711, 326] width 11 height 16
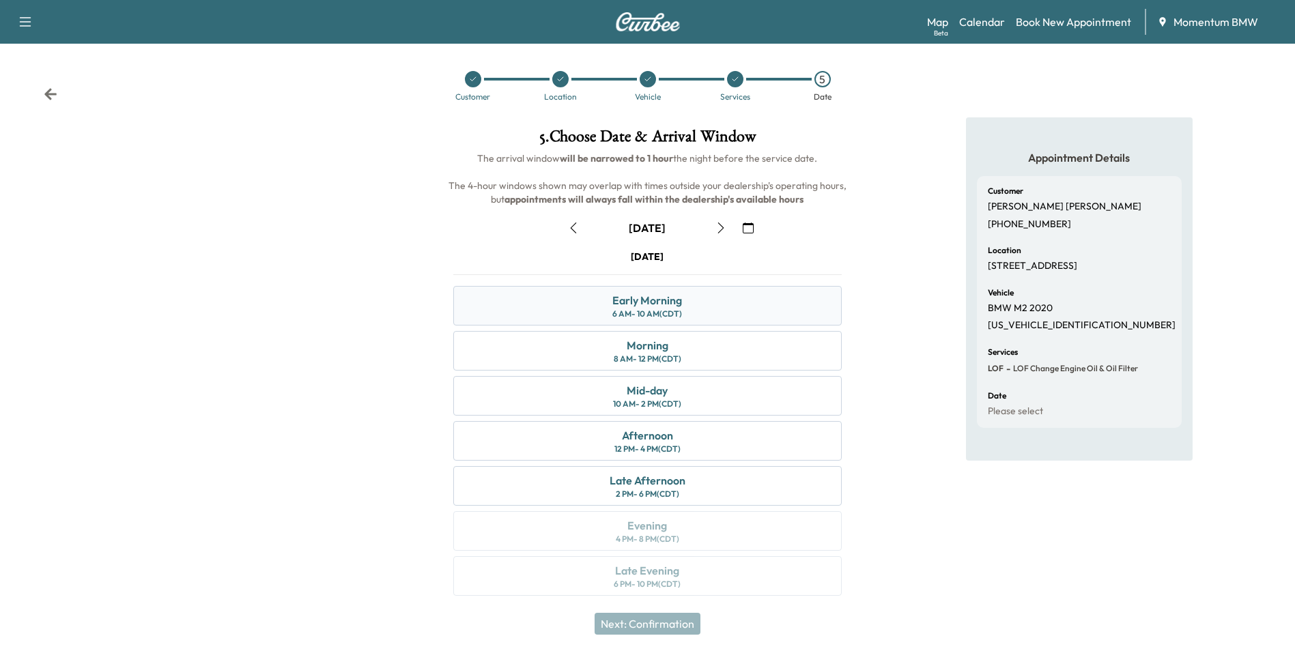
click at [658, 311] on div "6 AM - 10 AM (CDT)" at bounding box center [647, 314] width 70 height 11
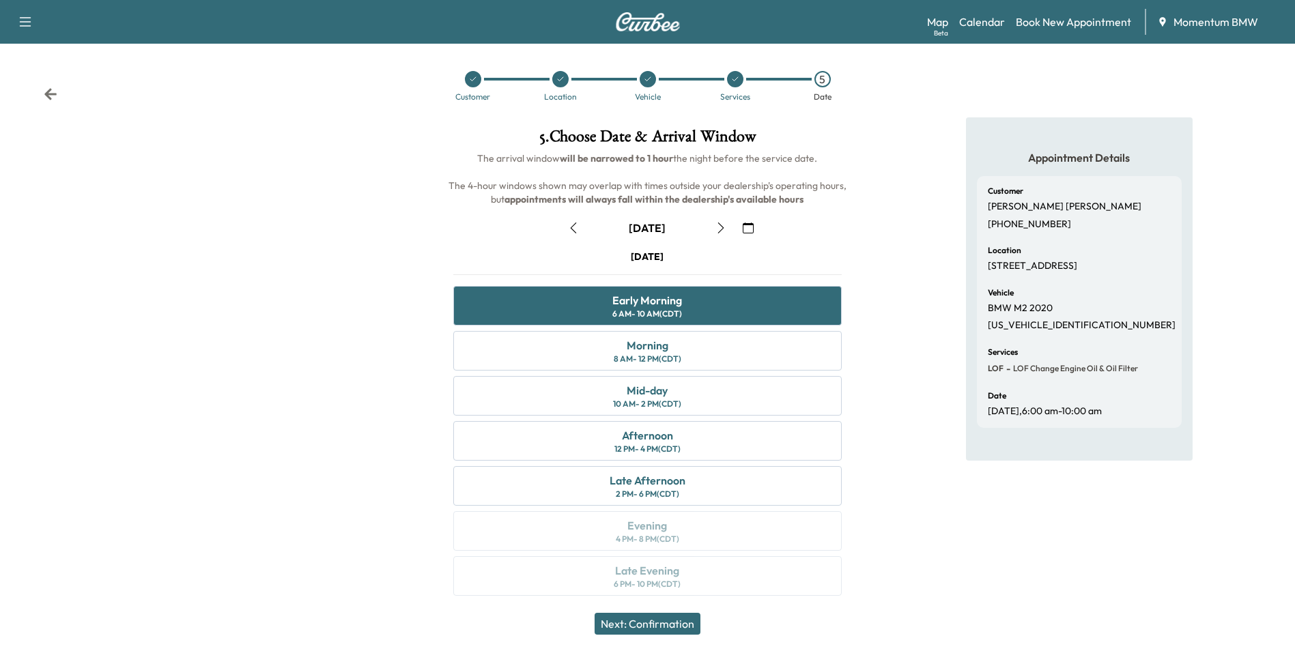
click at [654, 629] on button "Next: Confirmation" at bounding box center [648, 624] width 106 height 22
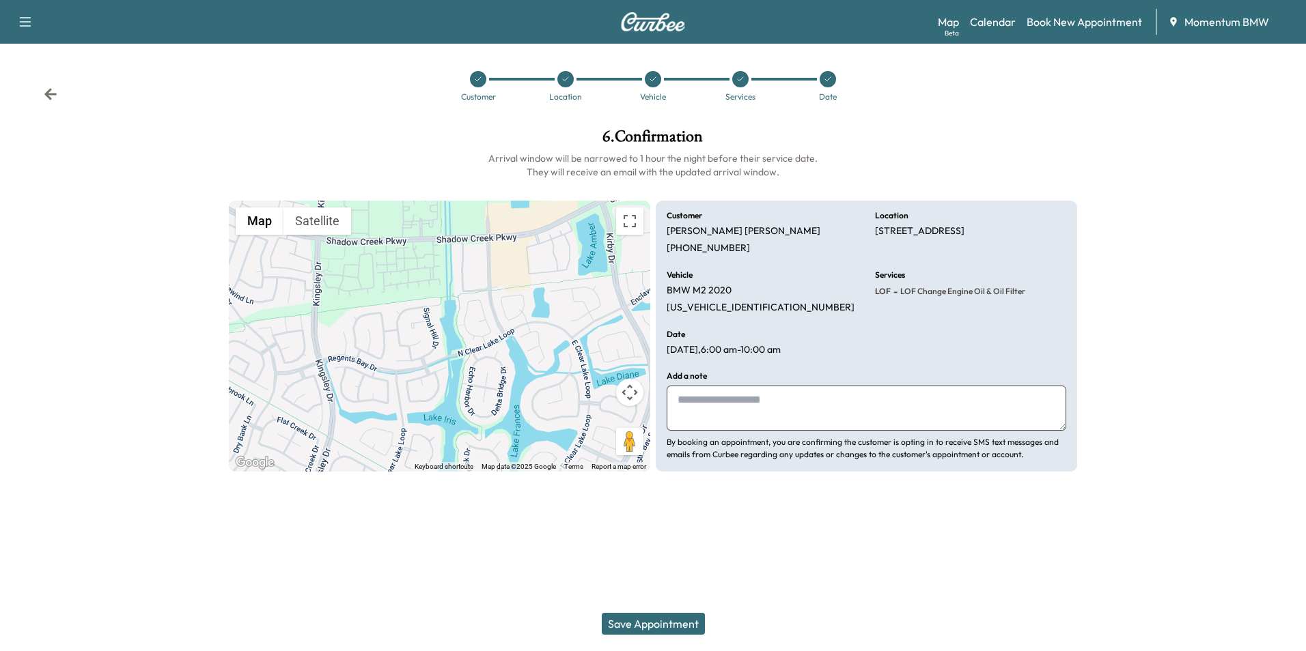
click at [773, 401] on textarea at bounding box center [865, 408] width 399 height 45
type textarea "****"
click at [659, 631] on button "Save Appointment" at bounding box center [653, 624] width 103 height 22
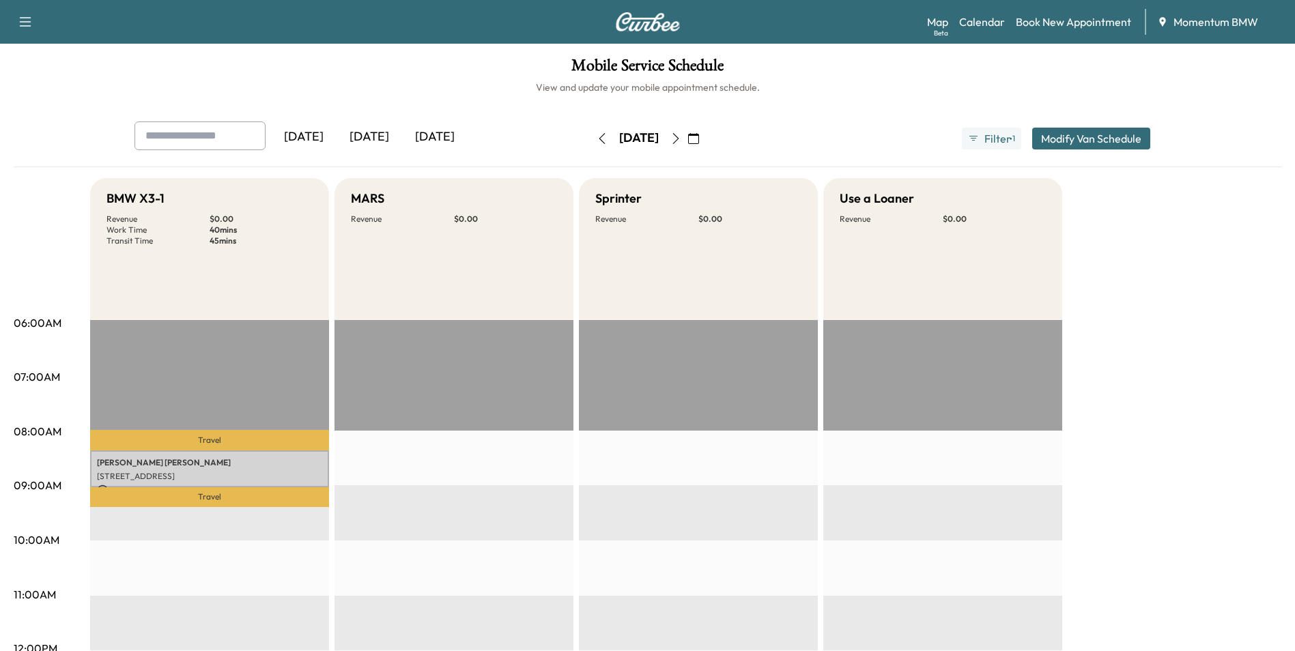
click at [699, 140] on icon "button" at bounding box center [693, 138] width 11 height 11
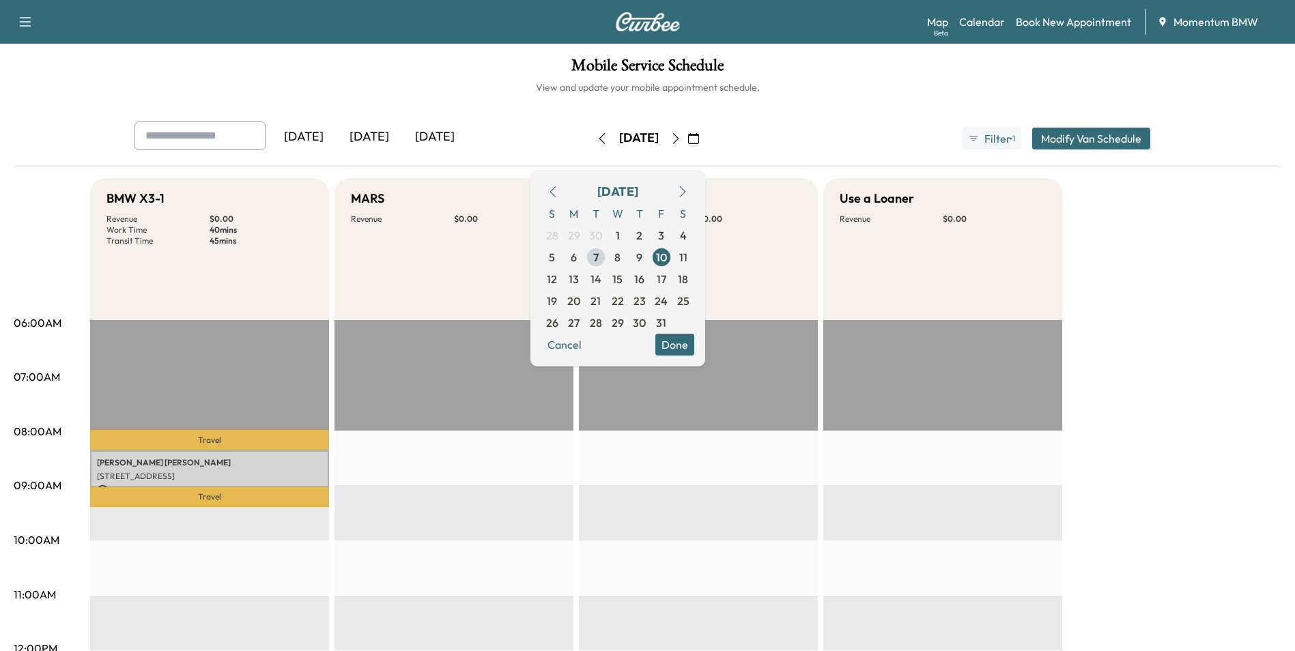
click at [599, 259] on span "7" at bounding box center [595, 257] width 5 height 16
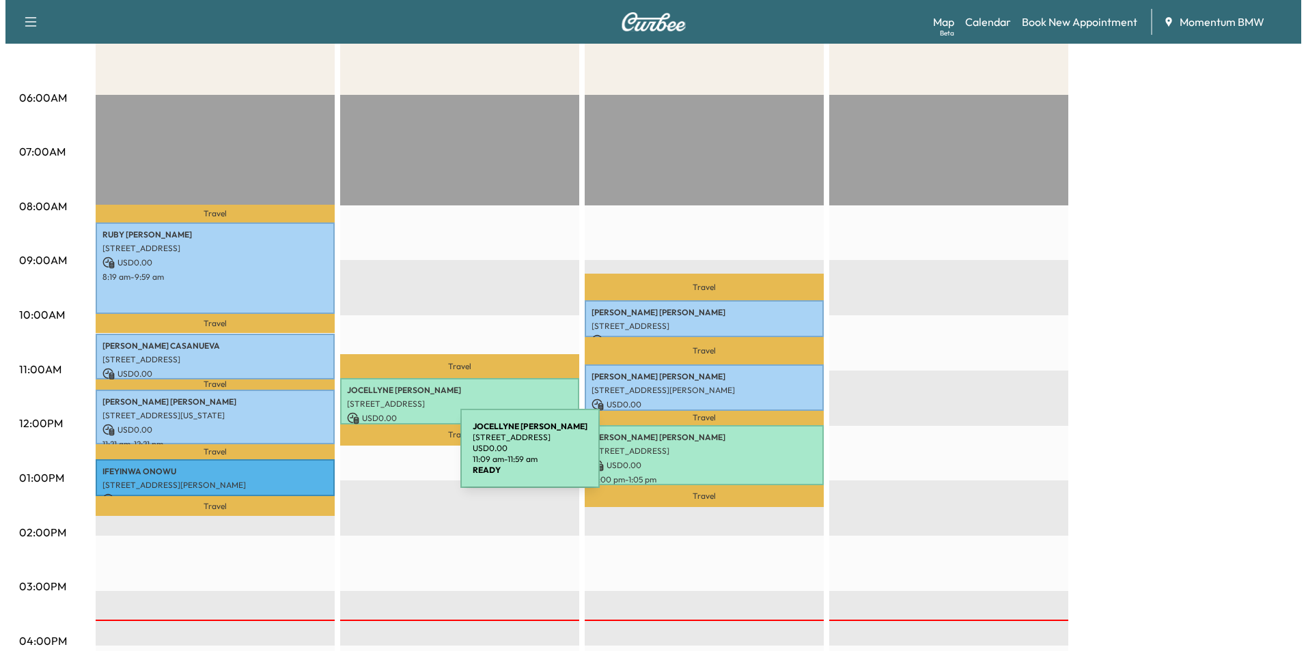
scroll to position [273, 0]
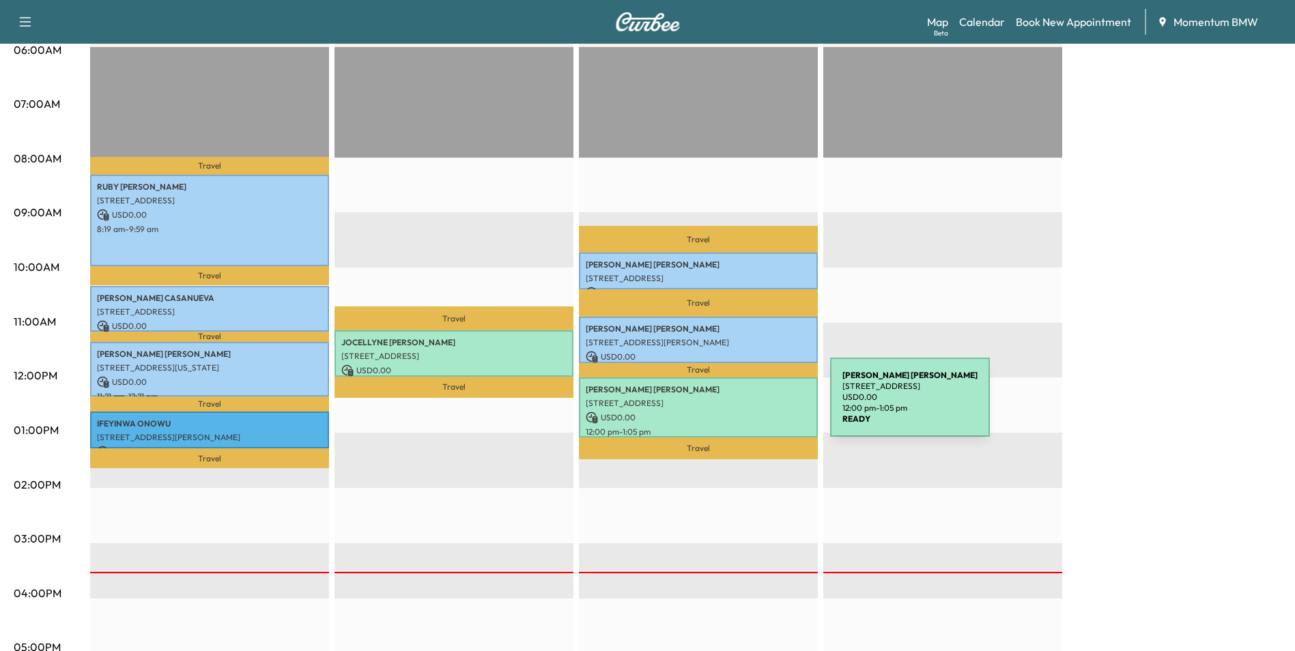
click at [728, 406] on div "[PERSON_NAME] [STREET_ADDRESS] USD 0.00 12:00 pm - 1:05 pm" at bounding box center [698, 407] width 239 height 59
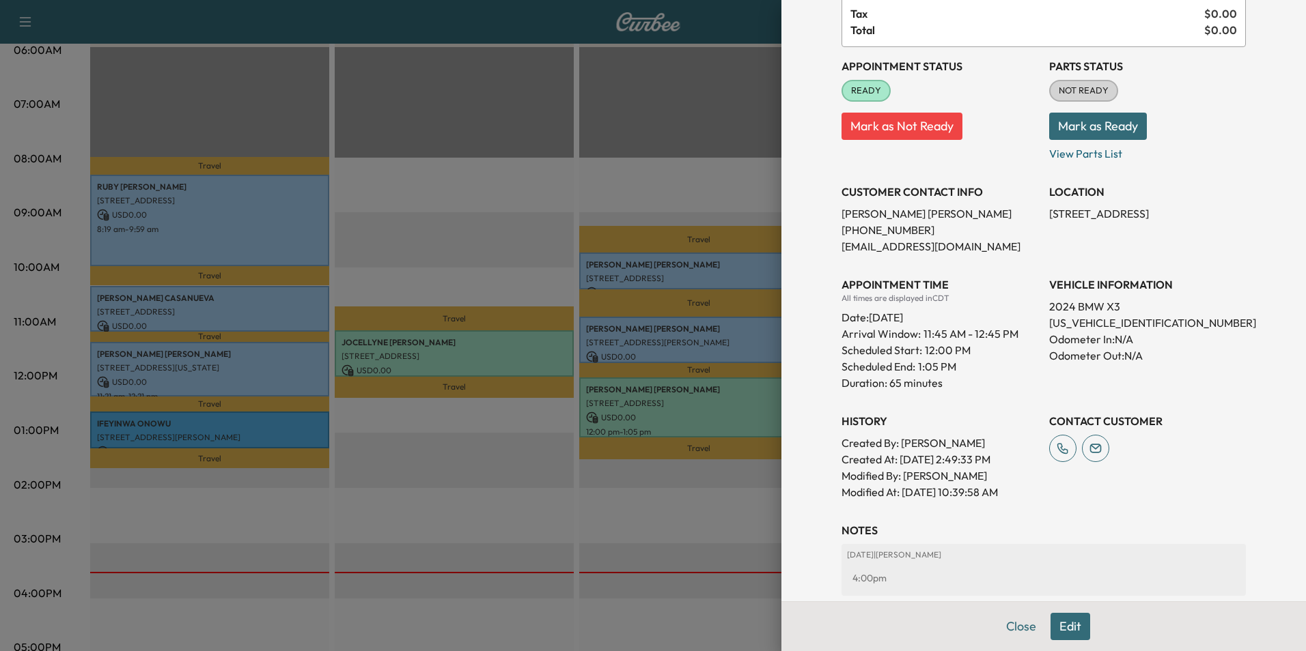
scroll to position [137, 0]
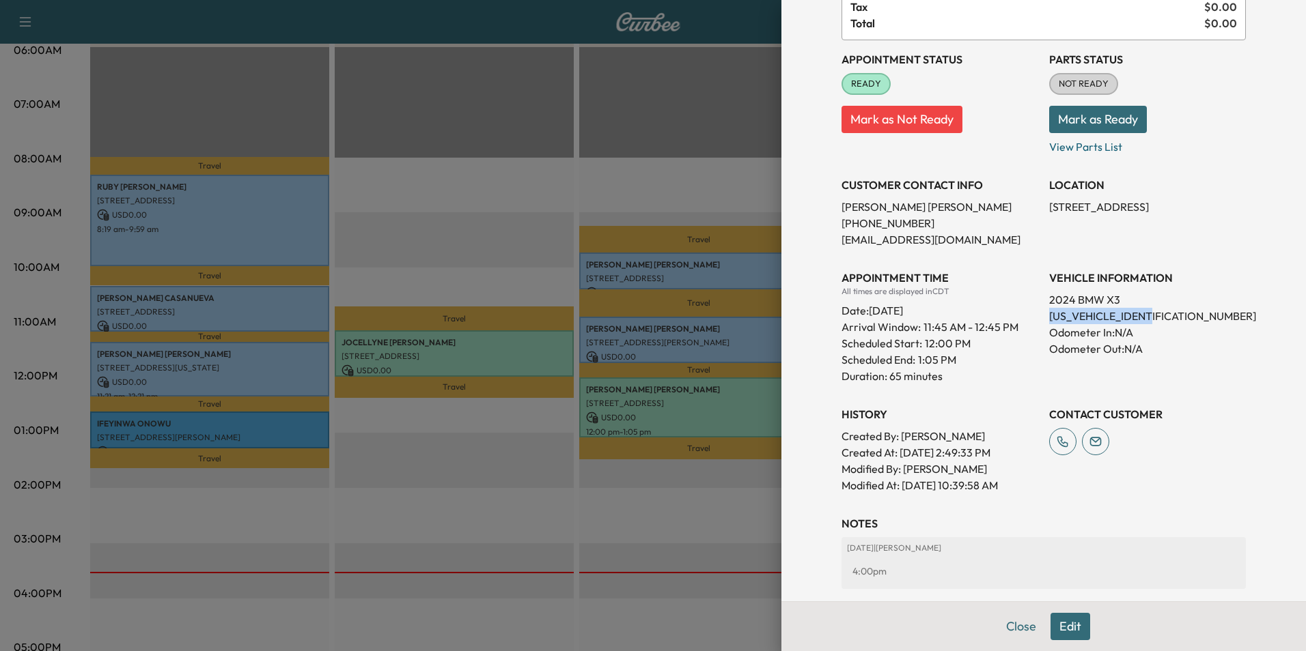
drag, startPoint x: 1155, startPoint y: 317, endPoint x: 1040, endPoint y: 320, distance: 114.8
click at [1049, 320] on p "[US_VEHICLE_IDENTIFICATION_NUMBER]" at bounding box center [1147, 316] width 197 height 16
drag, startPoint x: 1040, startPoint y: 320, endPoint x: 1112, endPoint y: 318, distance: 71.7
copy p "[US_VEHICLE_IDENTIFICATION_NUMBER]"
drag, startPoint x: 1150, startPoint y: 207, endPoint x: 1039, endPoint y: 202, distance: 110.7
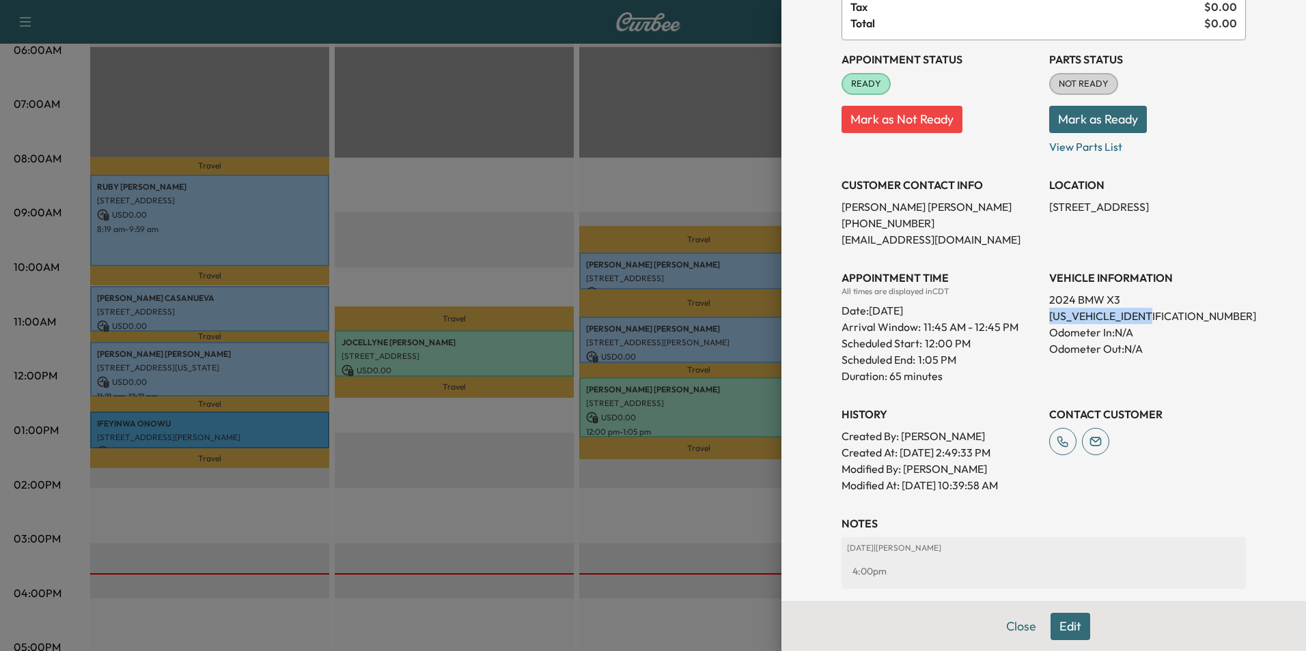
click at [1049, 202] on p "[STREET_ADDRESS]" at bounding box center [1147, 207] width 197 height 16
drag, startPoint x: 1039, startPoint y: 202, endPoint x: 1094, endPoint y: 207, distance: 54.8
copy p "[STREET_ADDRESS],"
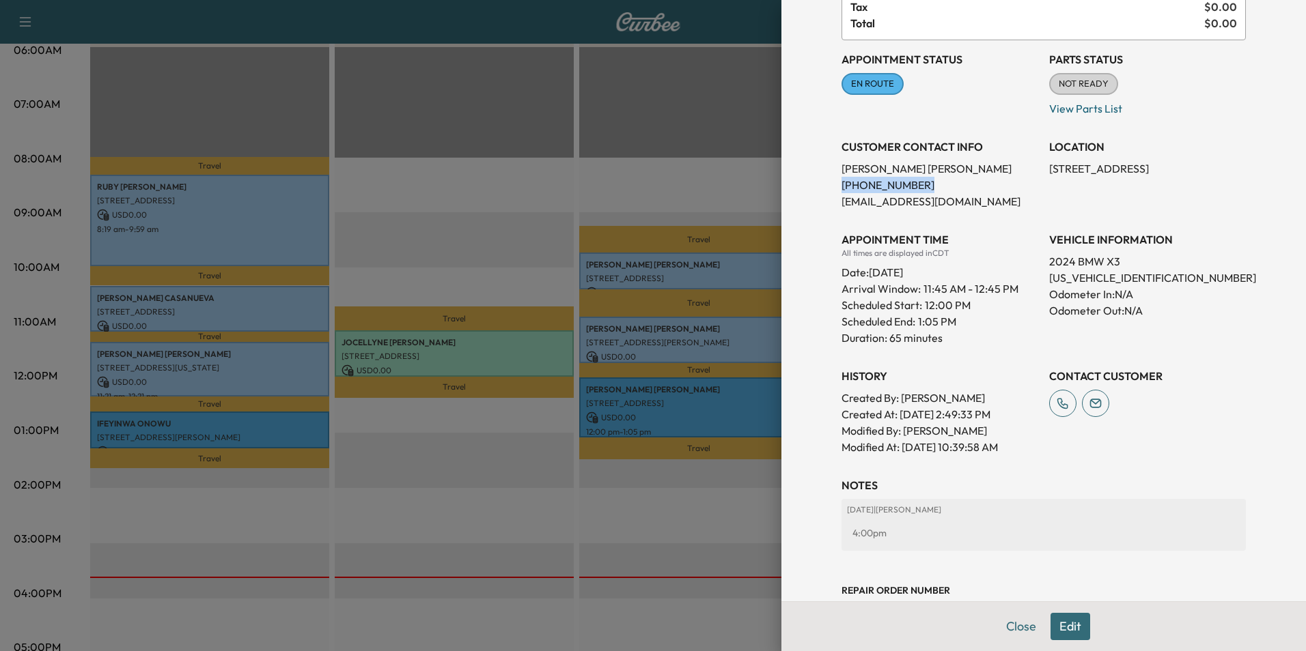
drag, startPoint x: 908, startPoint y: 188, endPoint x: 831, endPoint y: 184, distance: 77.3
click at [841, 184] on p "[PHONE_NUMBER]" at bounding box center [939, 185] width 197 height 16
drag, startPoint x: 831, startPoint y: 184, endPoint x: 888, endPoint y: 184, distance: 57.4
copy p "[PHONE_NUMBER]"
